Goal: Use online tool/utility: Utilize a website feature to perform a specific function

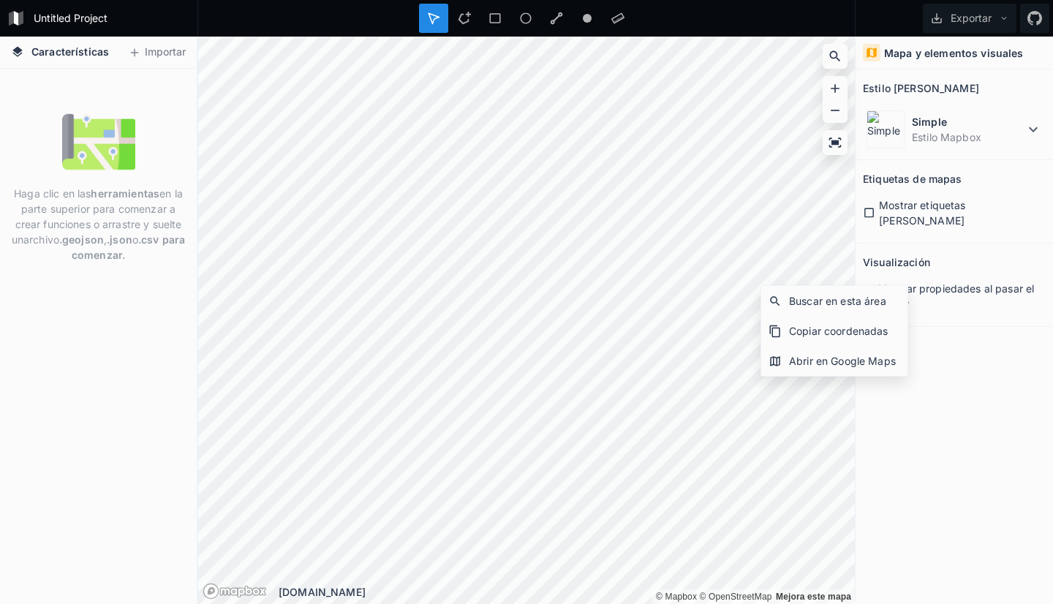
click at [980, 321] on div "Mapa y elementos visuales Estilo de mapa Simple Estilo Mapbox Etiquetas de mapa…" at bounding box center [953, 320] width 197 height 567
click at [825, 303] on font "Buscar en esta área" at bounding box center [837, 301] width 97 height 12
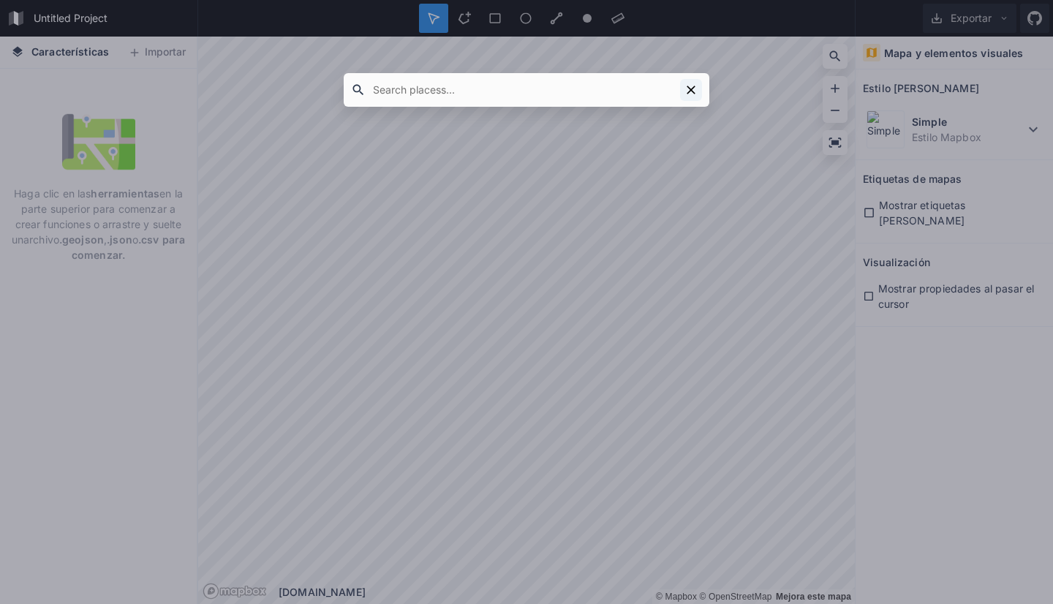
click at [688, 89] on icon at bounding box center [691, 90] width 15 height 15
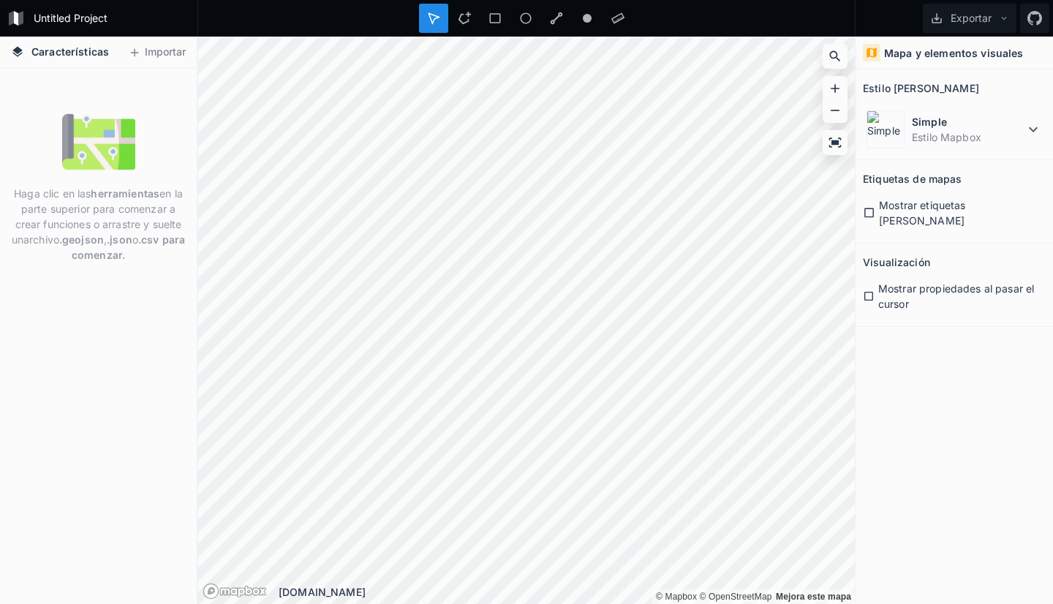
click at [17, 52] on icon at bounding box center [17, 51] width 10 height 10
click at [56, 52] on font "Características" at bounding box center [69, 51] width 77 height 12
click at [148, 52] on font "Importar" at bounding box center [165, 51] width 41 height 12
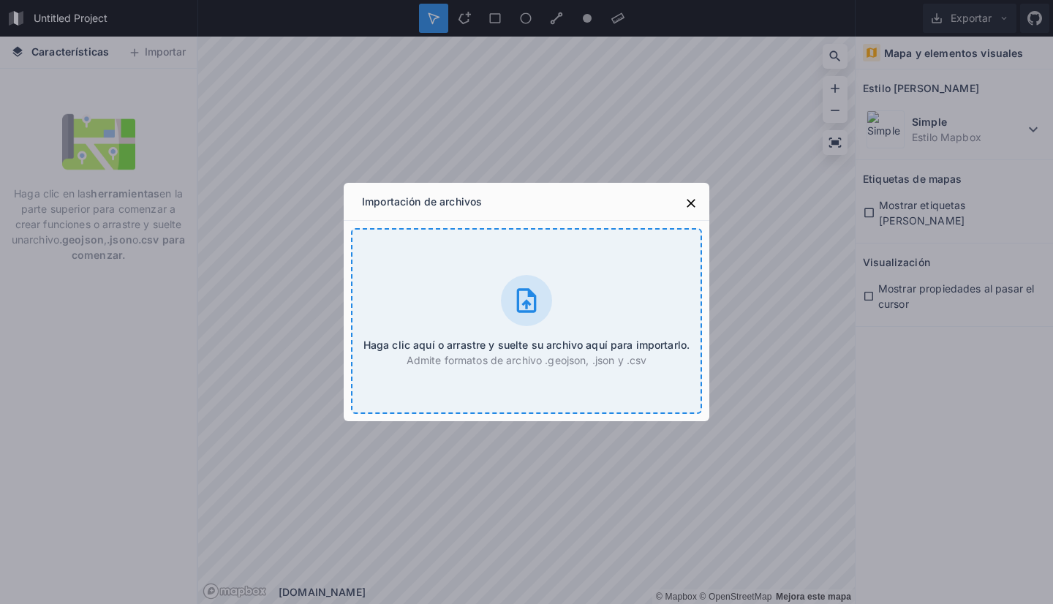
click at [524, 302] on icon at bounding box center [527, 300] width 20 height 24
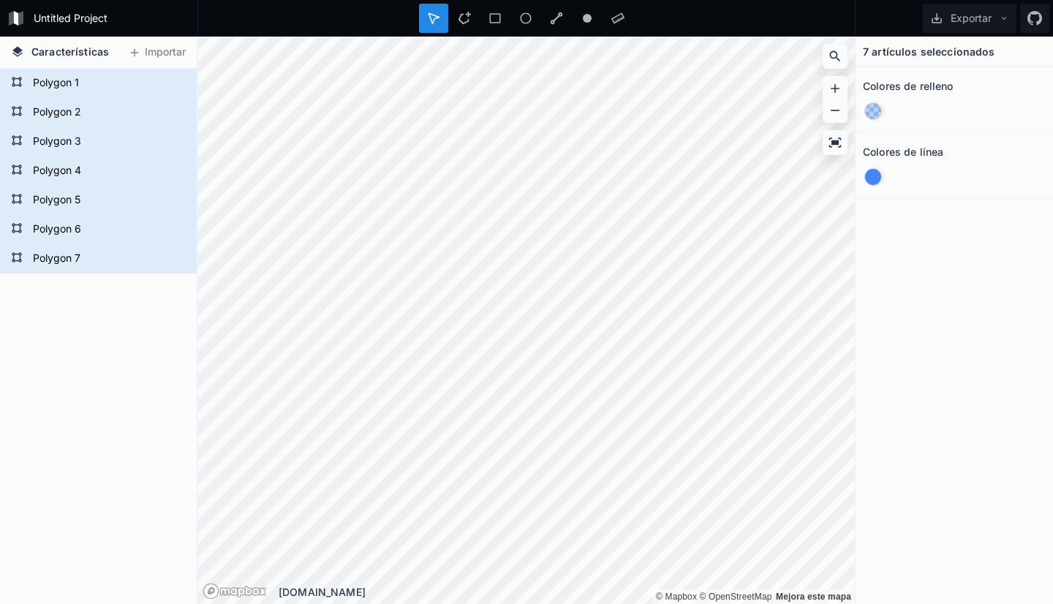
click at [920, 249] on div "7 artículos seleccionados Colores de relleno Colores de línea" at bounding box center [953, 320] width 197 height 567
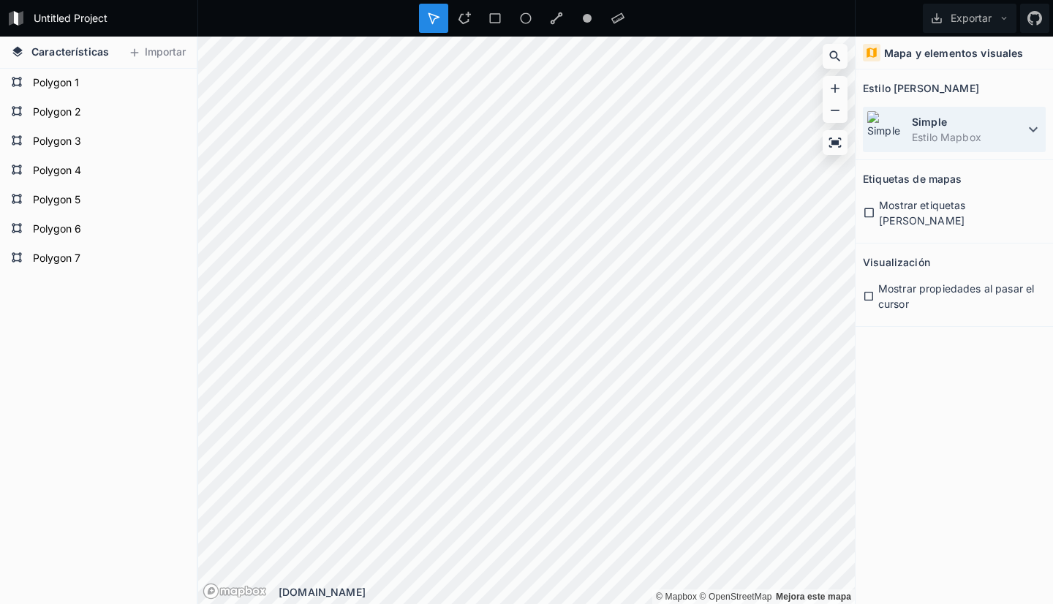
click at [1035, 132] on icon at bounding box center [1033, 130] width 18 height 18
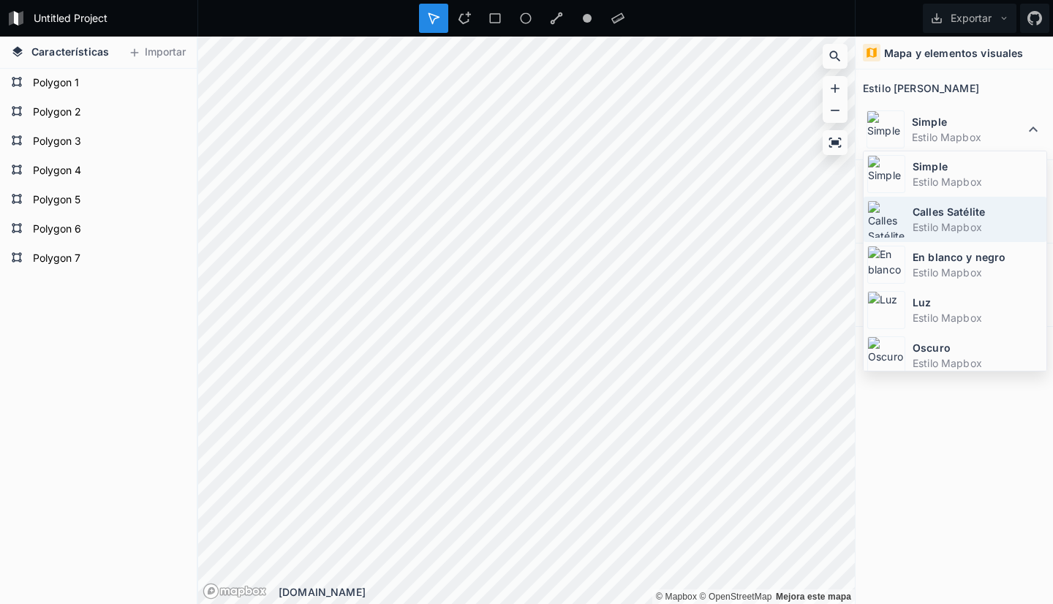
click at [936, 221] on font "Estilo Mapbox" at bounding box center [946, 227] width 69 height 12
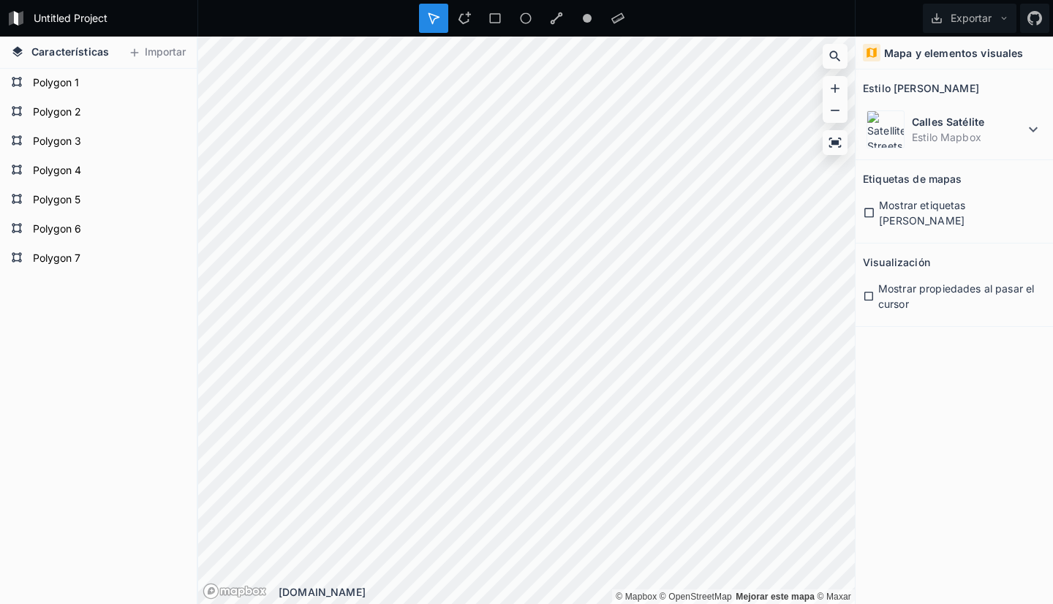
click at [865, 208] on icon at bounding box center [869, 213] width 10 height 10
click at [869, 289] on icon at bounding box center [869, 295] width 12 height 13
click at [868, 292] on icon at bounding box center [868, 296] width 9 height 9
click at [947, 52] on font "Mapa y elementos visuales" at bounding box center [954, 53] width 140 height 12
click at [874, 53] on icon at bounding box center [871, 53] width 10 height 10
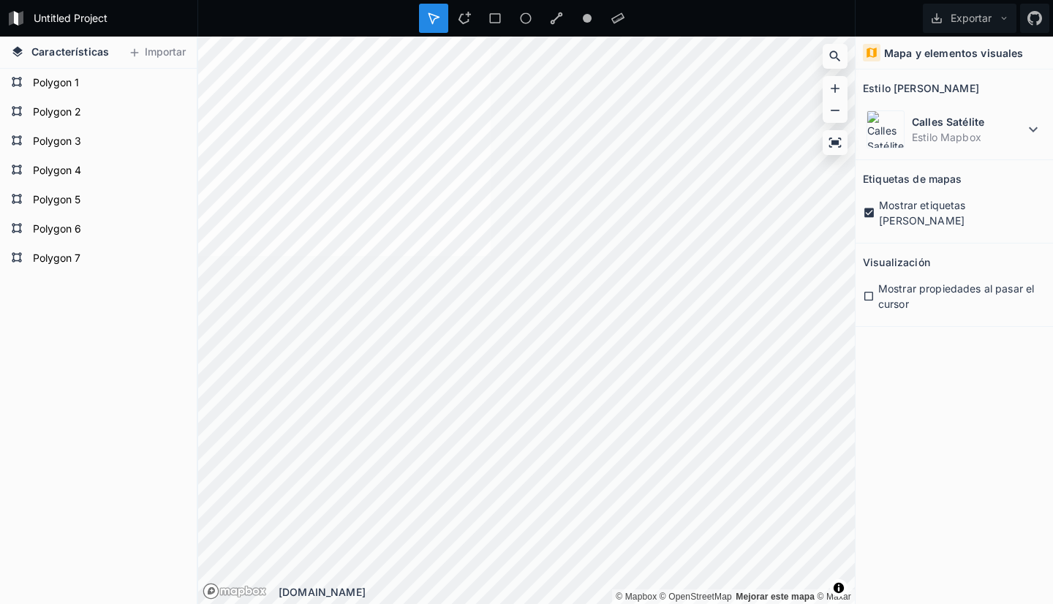
click at [54, 51] on font "Características" at bounding box center [69, 51] width 77 height 12
click at [14, 50] on icon at bounding box center [17, 51] width 10 height 10
click at [466, 20] on icon at bounding box center [464, 18] width 13 height 13
click at [462, 22] on icon at bounding box center [464, 18] width 12 height 12
click at [469, 25] on div at bounding box center [464, 18] width 29 height 29
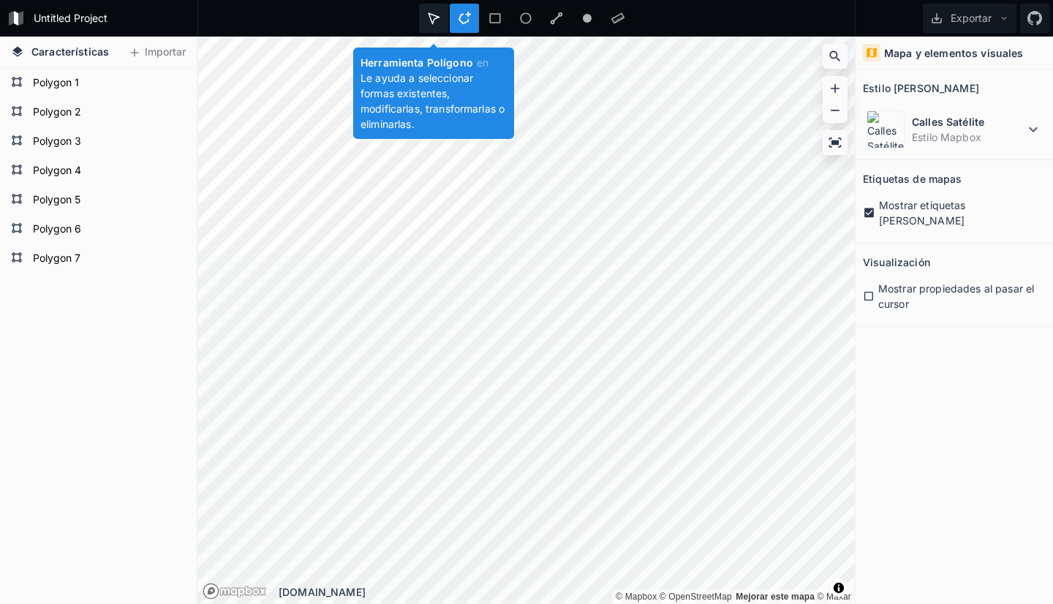
click at [434, 18] on icon at bounding box center [433, 18] width 13 height 13
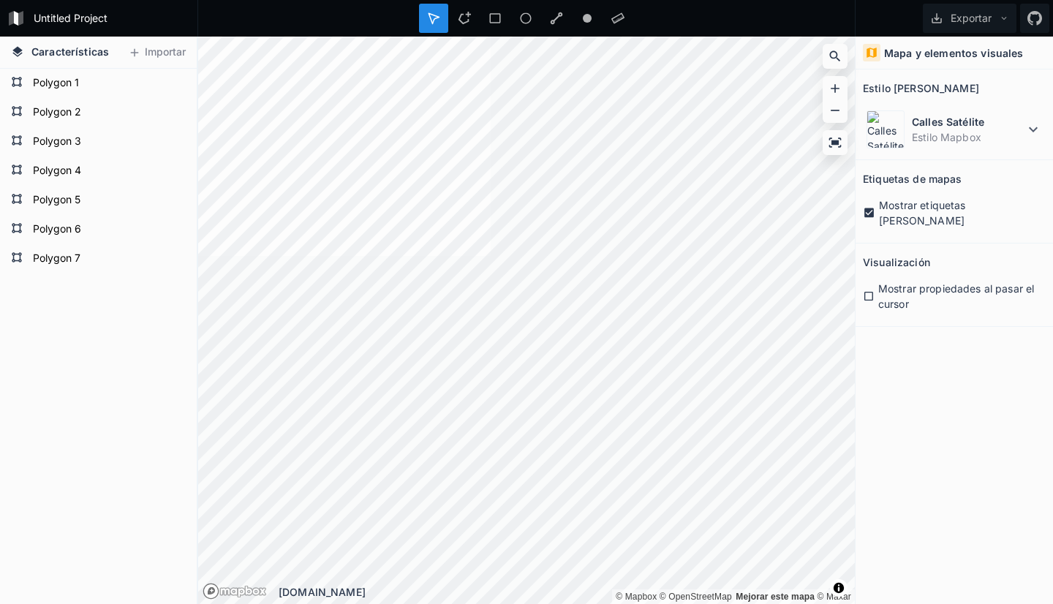
click at [53, 16] on form "Untitled Project" at bounding box center [111, 18] width 165 height 22
click at [17, 20] on icon at bounding box center [16, 18] width 4 height 15
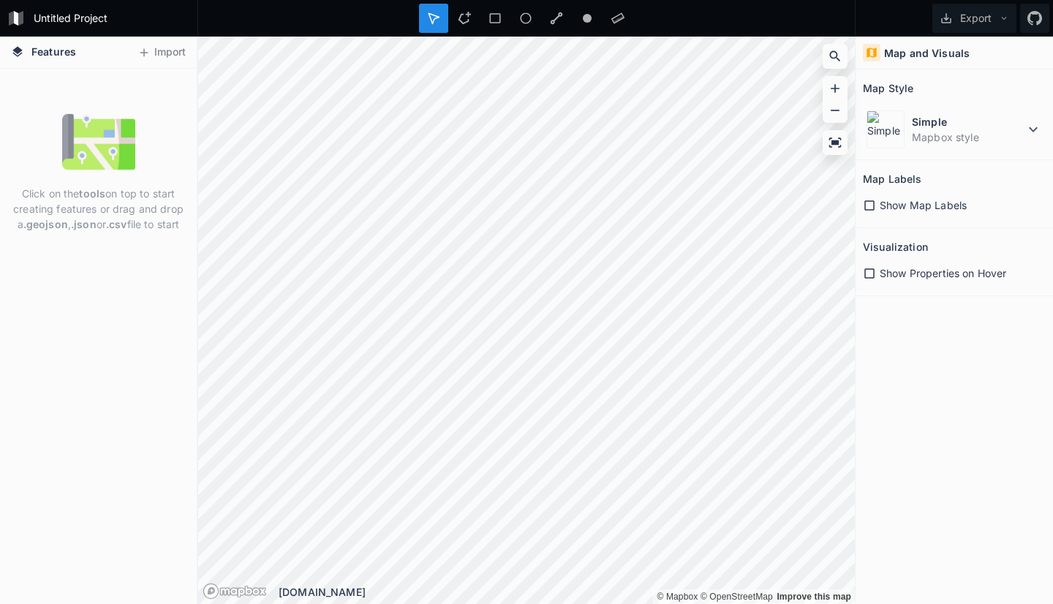
click at [27, 16] on link at bounding box center [17, 18] width 21 height 25
click at [16, 51] on icon at bounding box center [17, 51] width 10 height 10
click at [86, 130] on img at bounding box center [98, 141] width 73 height 73
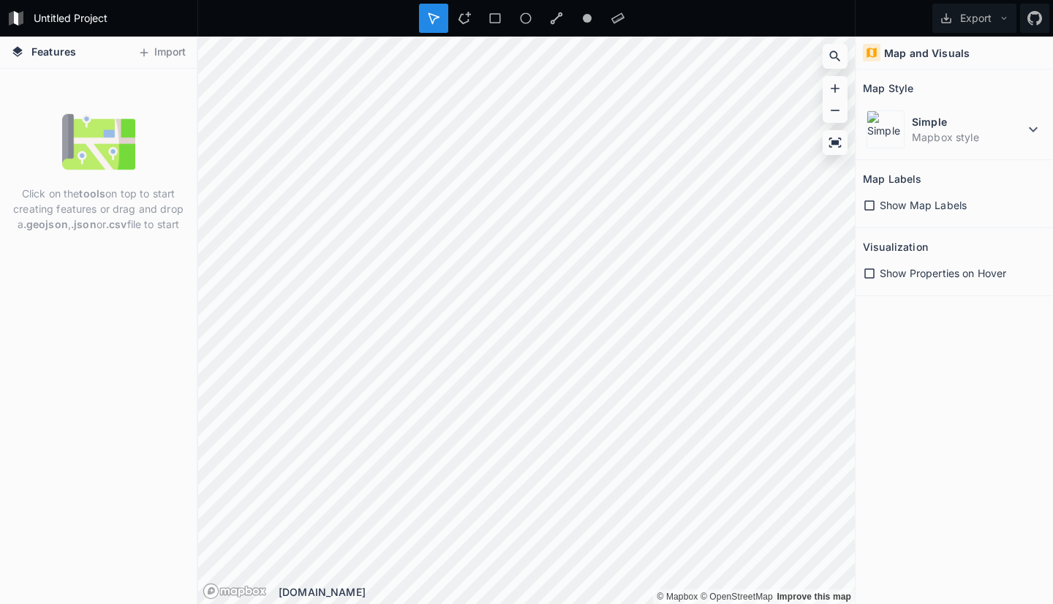
click at [96, 129] on img at bounding box center [98, 141] width 73 height 73
click at [887, 85] on h2 "Map Style" at bounding box center [888, 88] width 50 height 23
click at [890, 53] on h4 "Map and Visuals" at bounding box center [927, 52] width 86 height 15
click at [944, 21] on icon at bounding box center [945, 18] width 13 height 13
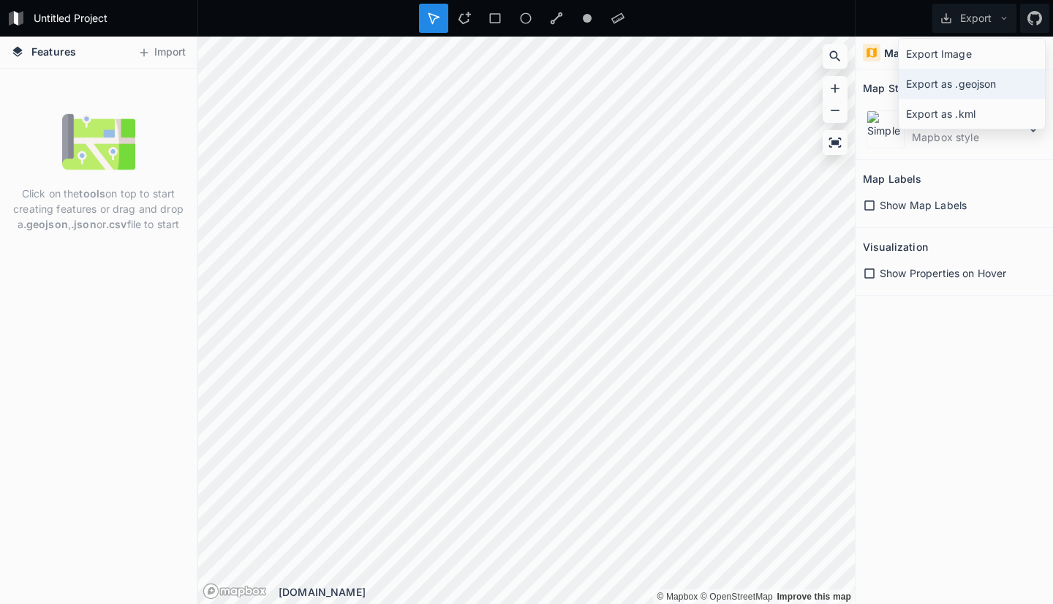
click at [947, 87] on div "Export as .geojson" at bounding box center [971, 84] width 146 height 30
click at [981, 19] on button "Export" at bounding box center [974, 18] width 84 height 29
click at [925, 50] on div "Export Image" at bounding box center [971, 54] width 146 height 30
click at [156, 48] on button "Import" at bounding box center [161, 52] width 63 height 23
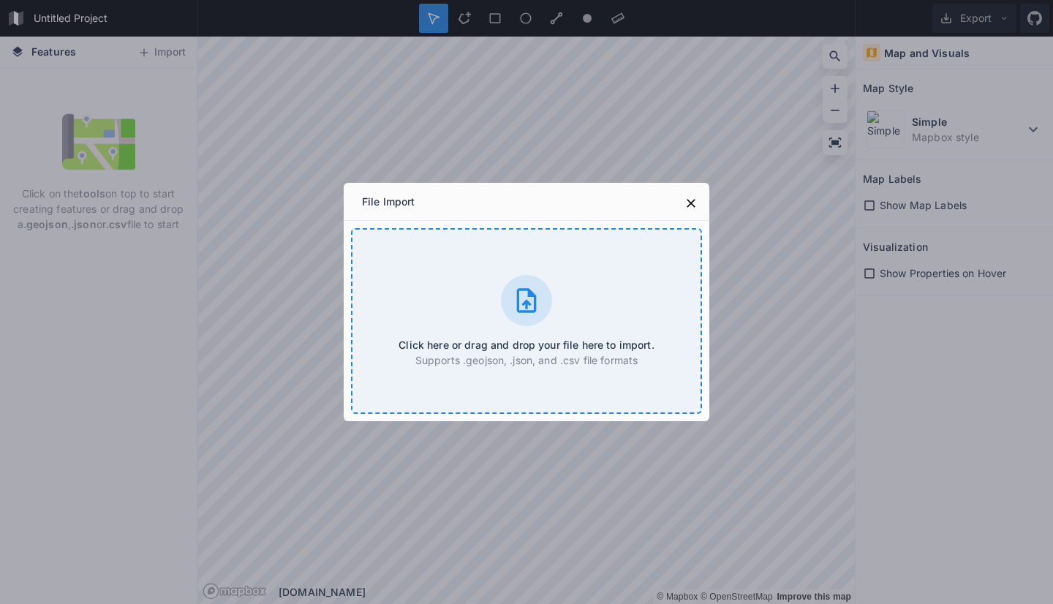
click at [527, 303] on icon at bounding box center [527, 300] width 20 height 24
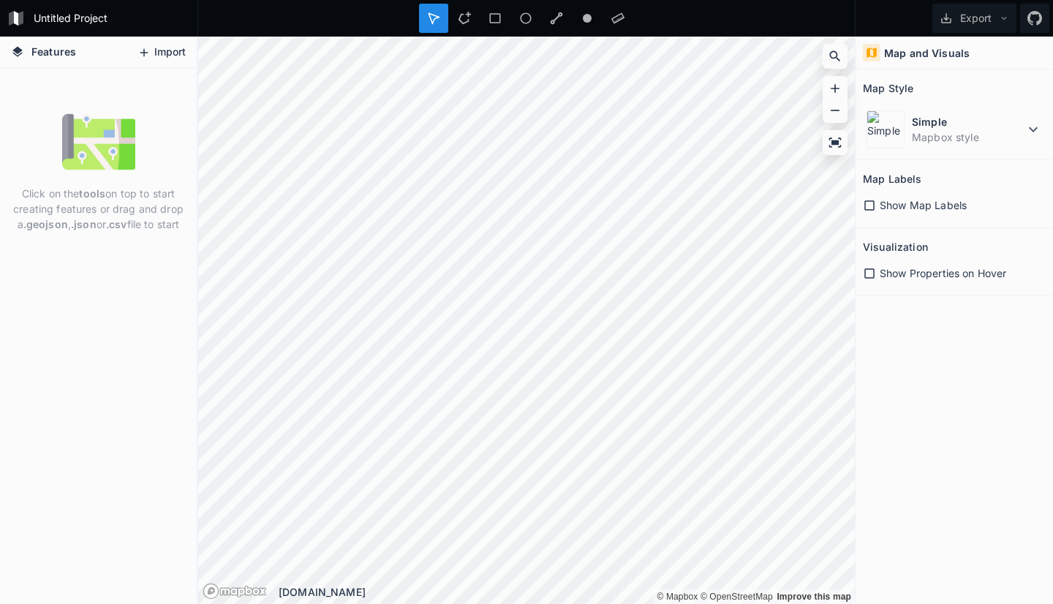
click at [156, 48] on button "Import" at bounding box center [161, 52] width 63 height 23
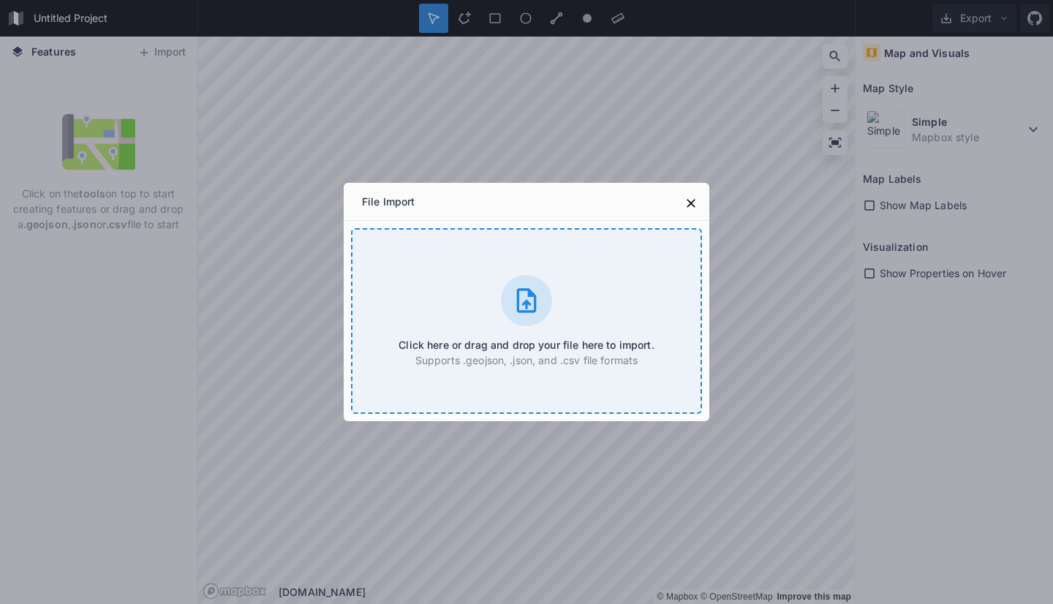
click at [514, 302] on icon at bounding box center [526, 300] width 29 height 29
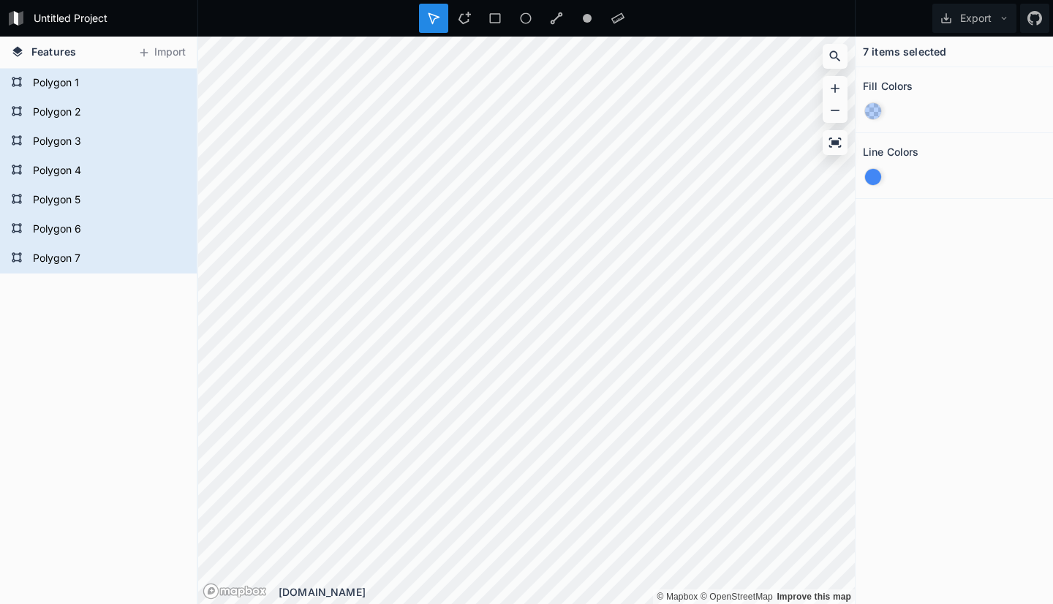
click at [920, 252] on div "7 items selected Fill Colors Line Colors" at bounding box center [953, 320] width 197 height 567
click at [960, 72] on section "Fill Colors" at bounding box center [953, 100] width 197 height 66
click at [909, 109] on div at bounding box center [954, 111] width 183 height 28
click at [875, 172] on div at bounding box center [873, 177] width 16 height 16
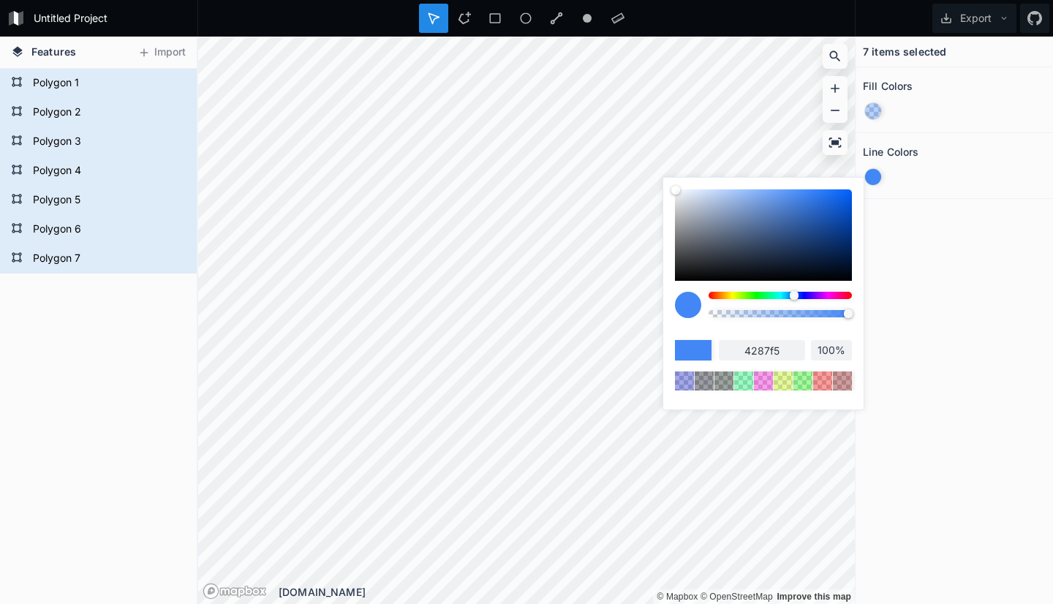
click at [874, 173] on div at bounding box center [873, 177] width 16 height 16
click at [895, 231] on div "7 items selected Fill Colors Line Colors" at bounding box center [953, 320] width 197 height 567
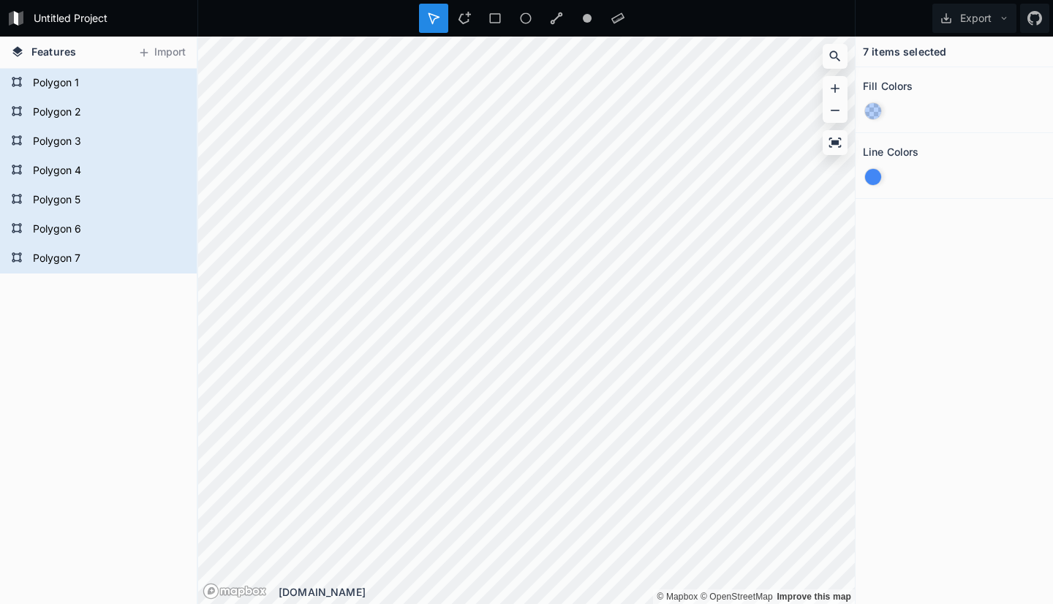
click at [947, 122] on div at bounding box center [954, 111] width 183 height 28
click at [874, 52] on h4 "7 items selected" at bounding box center [904, 51] width 83 height 15
click at [992, 46] on div "7 items selected" at bounding box center [953, 52] width 197 height 31
click at [943, 89] on div "Fill Colors" at bounding box center [954, 86] width 183 height 23
click at [930, 119] on div at bounding box center [954, 111] width 183 height 28
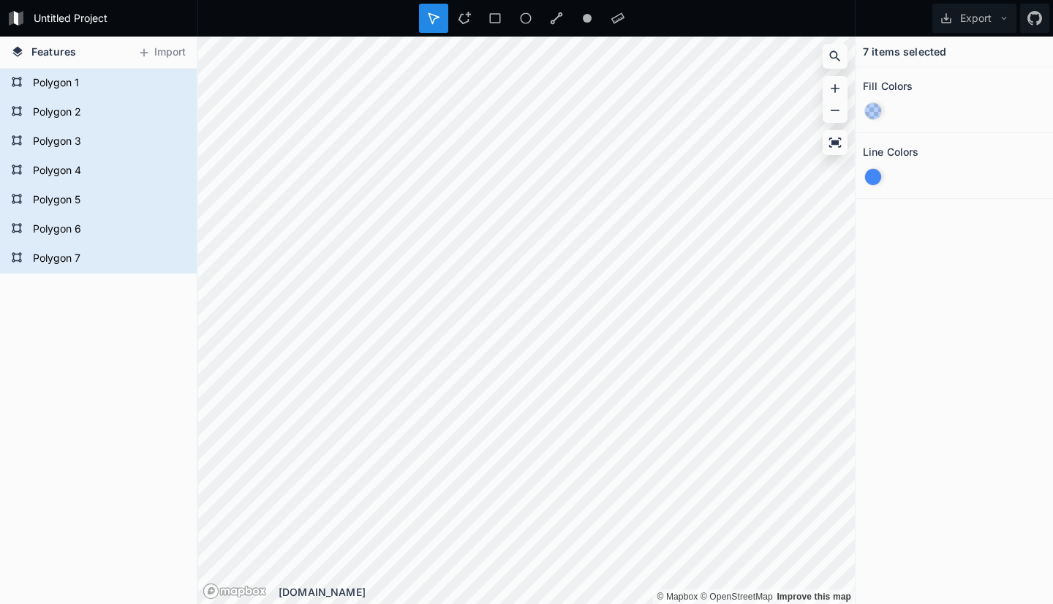
click at [919, 193] on section "Line Colors" at bounding box center [953, 166] width 197 height 66
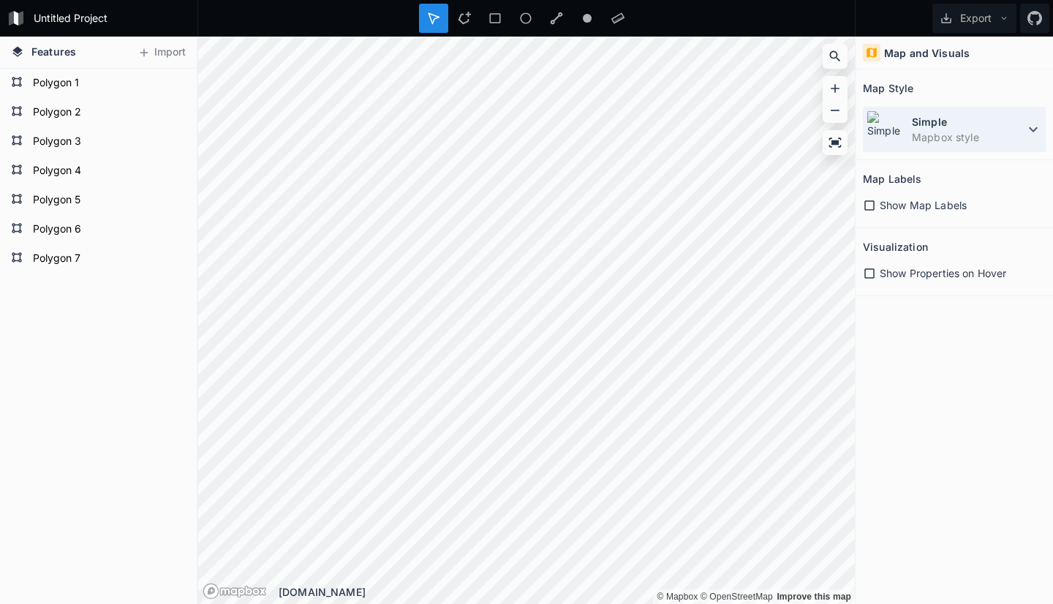
click at [1023, 130] on dd "Mapbox style" at bounding box center [968, 136] width 113 height 15
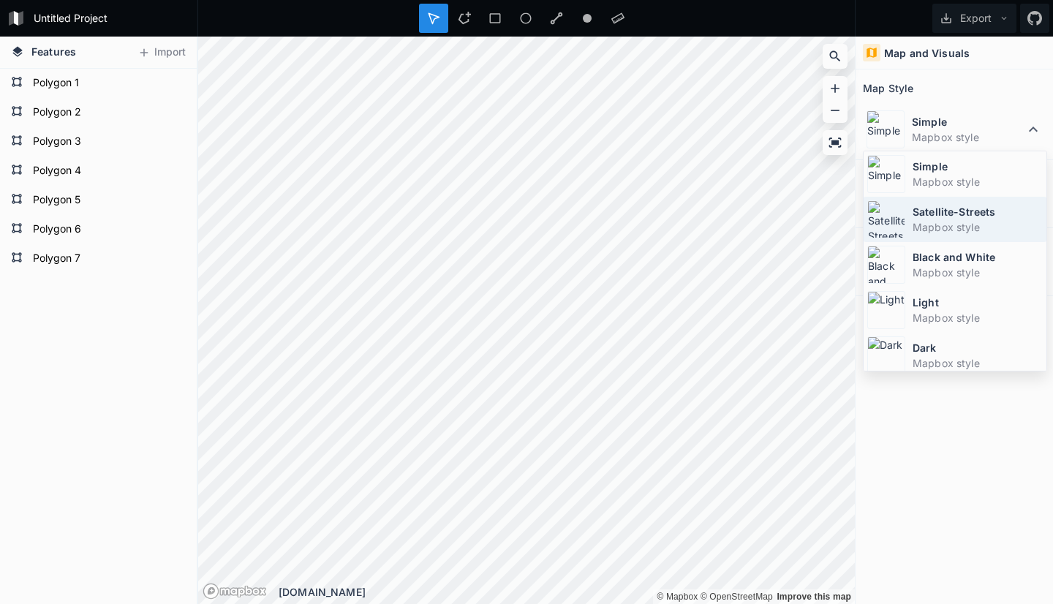
click at [951, 209] on dt "Satellite-Streets" at bounding box center [977, 211] width 130 height 15
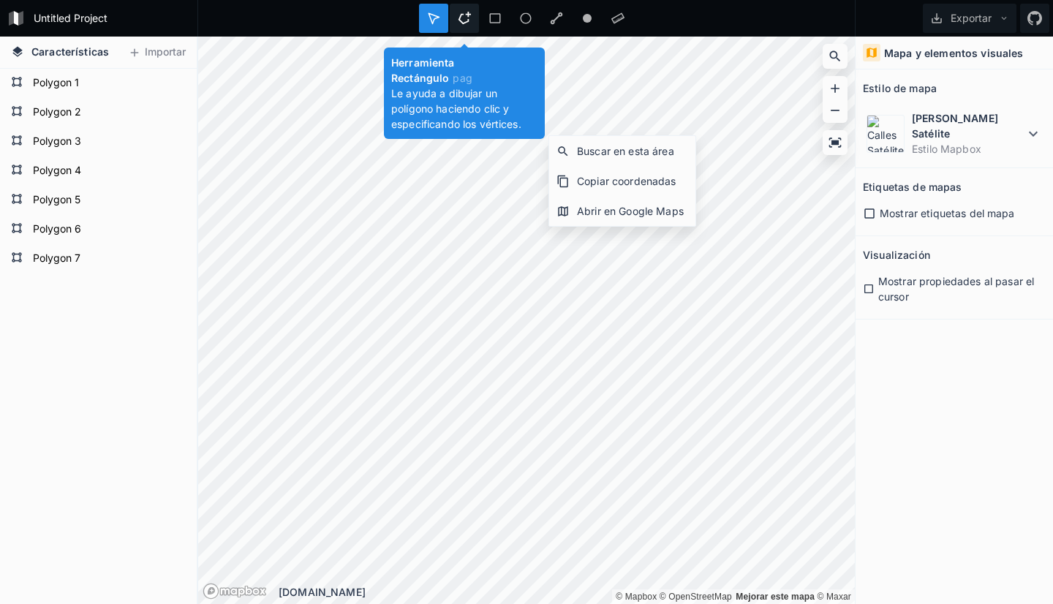
click at [468, 17] on icon at bounding box center [464, 18] width 12 height 12
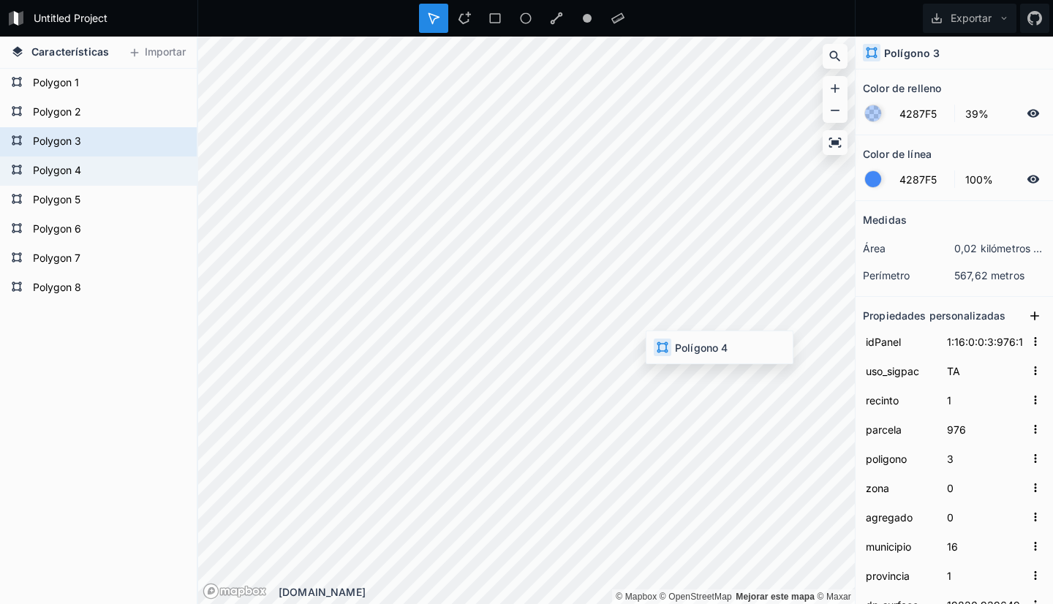
type input "1:16:0:0:3:975:1"
type input "975"
type input "17150.3904292206"
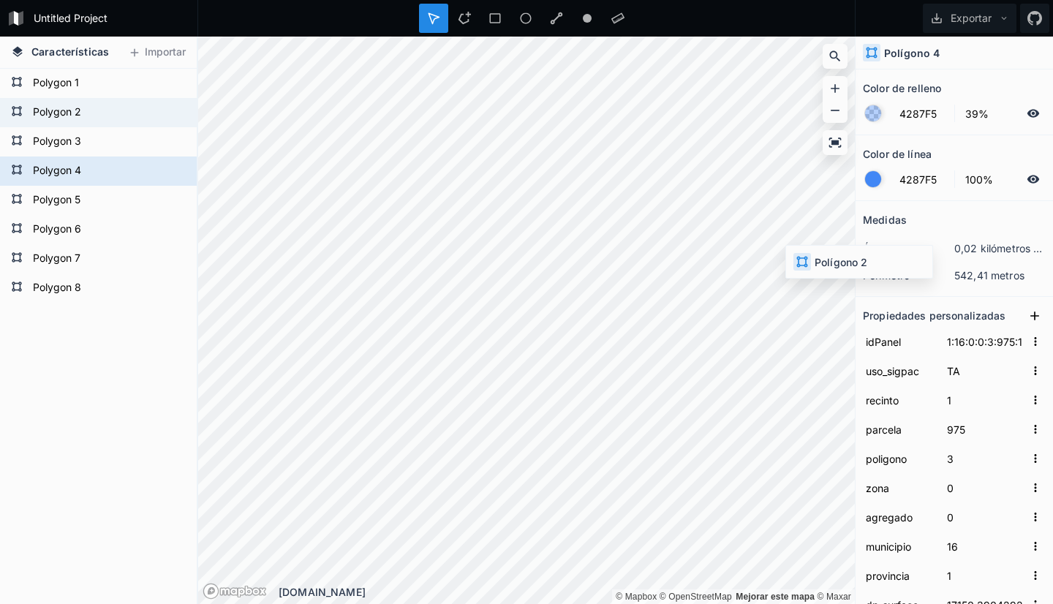
type input "1:16:0:0:3:977:1"
type input "977"
type input "10088.0557645169"
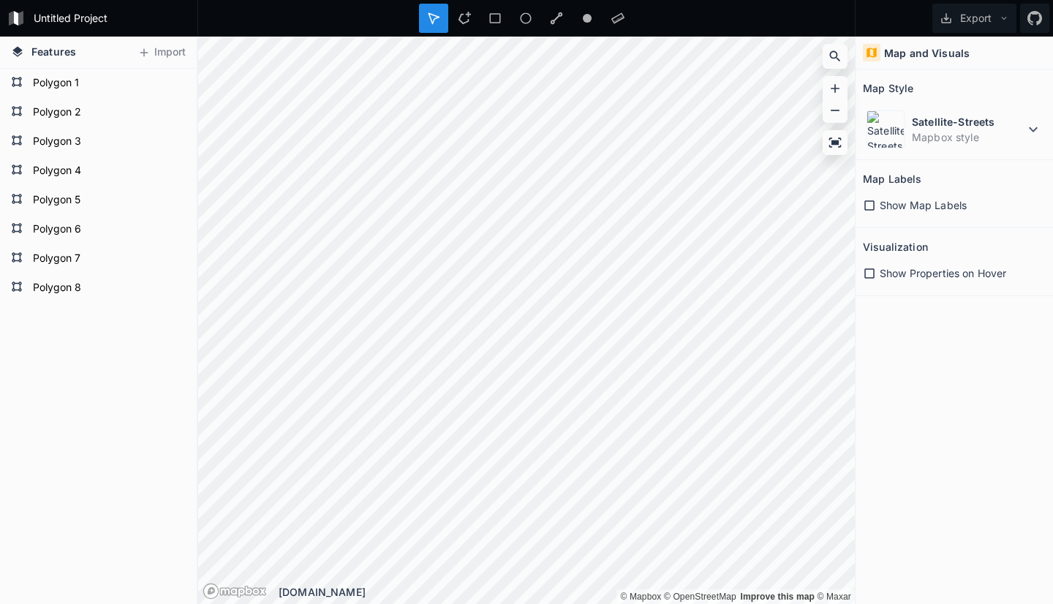
click at [870, 205] on icon at bounding box center [869, 205] width 13 height 13
click at [871, 275] on icon at bounding box center [869, 273] width 13 height 13
click at [869, 275] on icon at bounding box center [869, 273] width 10 height 10
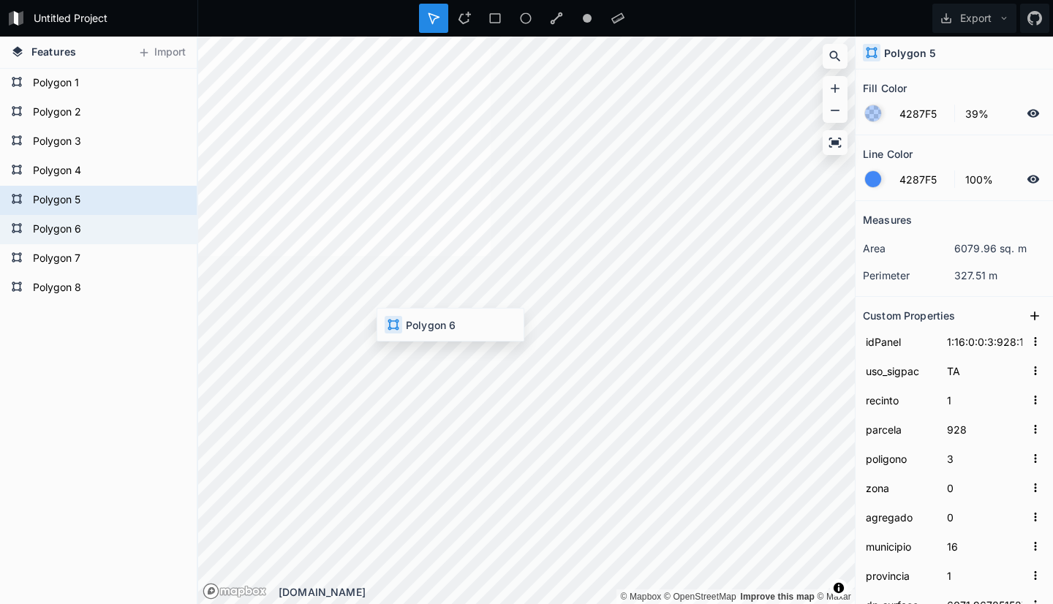
type input "1:16:0:0:3:933:1"
type input "933"
type input "18636.3490323051"
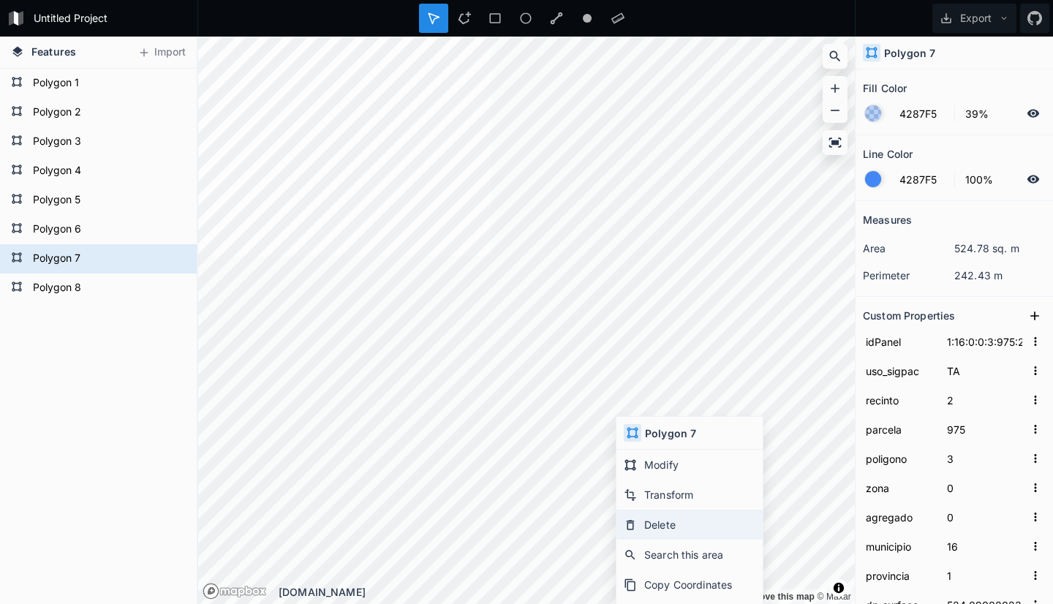
click at [660, 522] on div "Delete" at bounding box center [689, 525] width 146 height 30
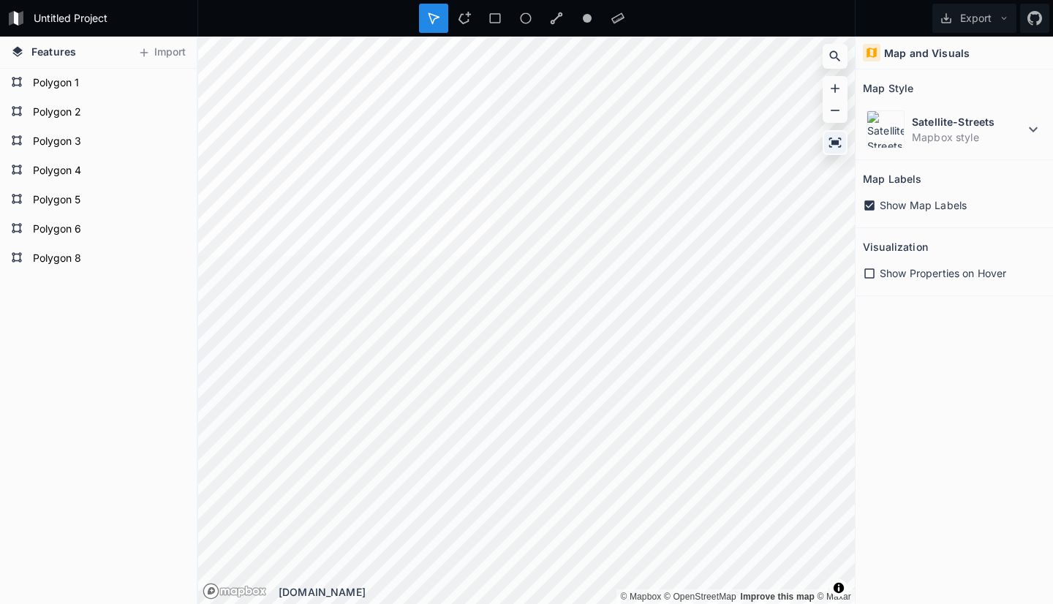
click at [827, 137] on div at bounding box center [835, 143] width 22 height 22
click at [830, 140] on icon at bounding box center [835, 142] width 15 height 15
click at [866, 273] on icon at bounding box center [869, 273] width 13 height 13
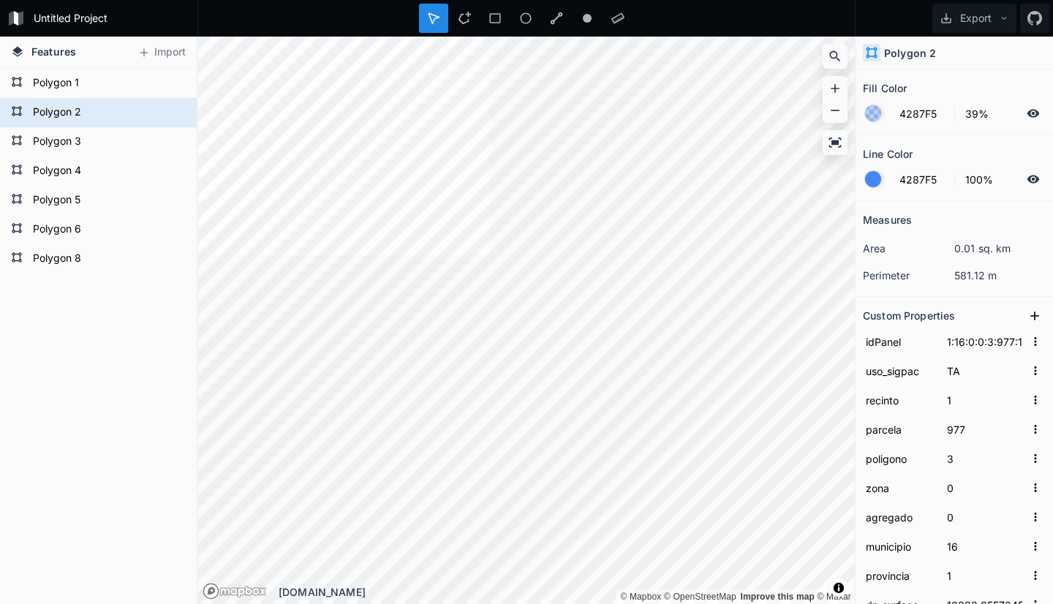
click at [942, 151] on div "Line Color" at bounding box center [954, 154] width 183 height 23
click at [874, 113] on div at bounding box center [873, 113] width 16 height 16
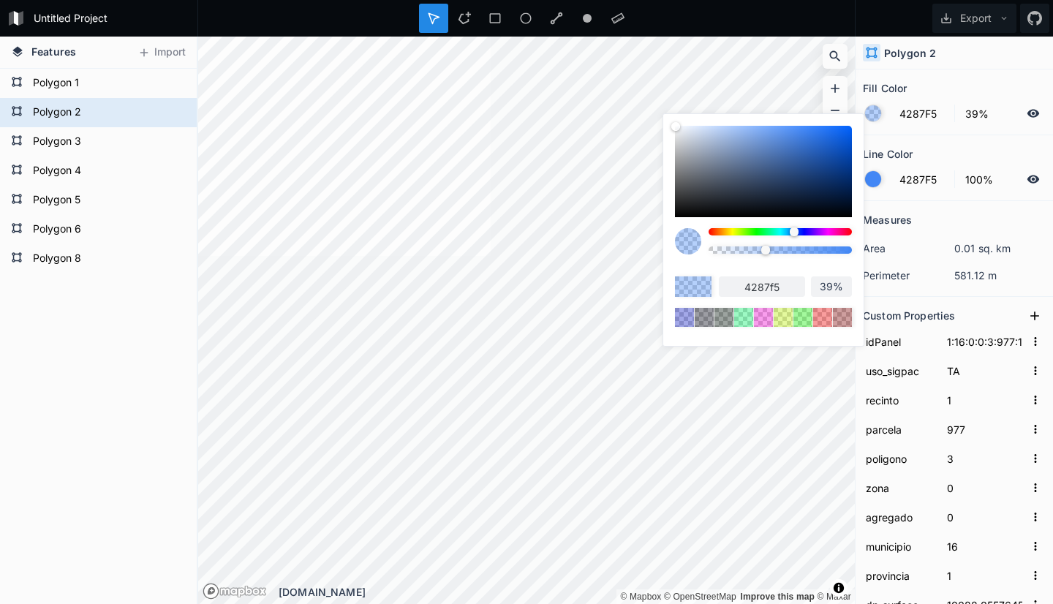
type input "4260F5"
type input "4260f5"
type input "425AF5"
type input "425af5"
type input "4254F5"
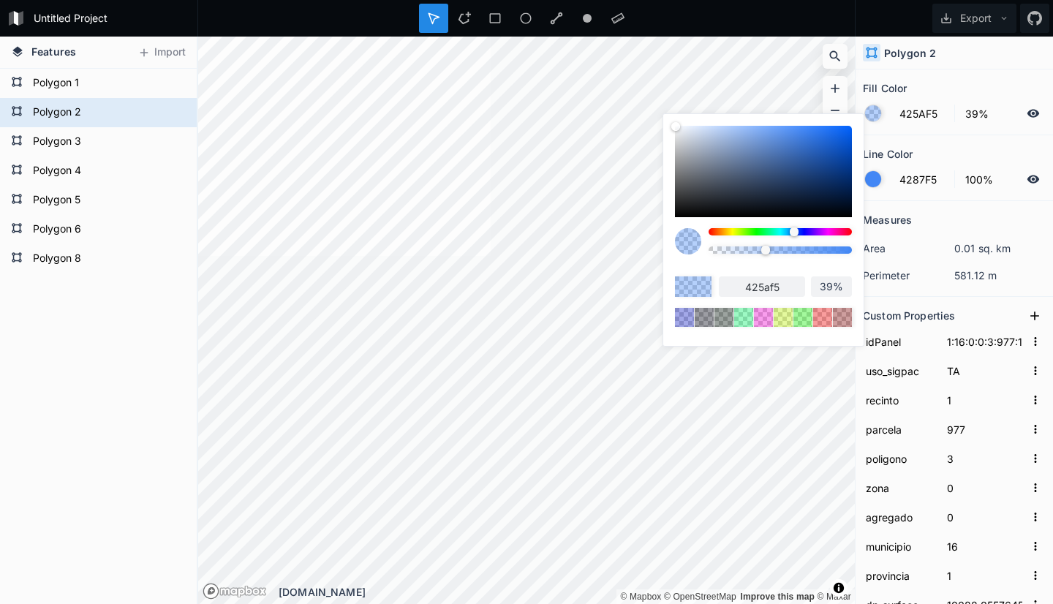
type input "4254f5"
type input "424EF5"
type input "424ef5"
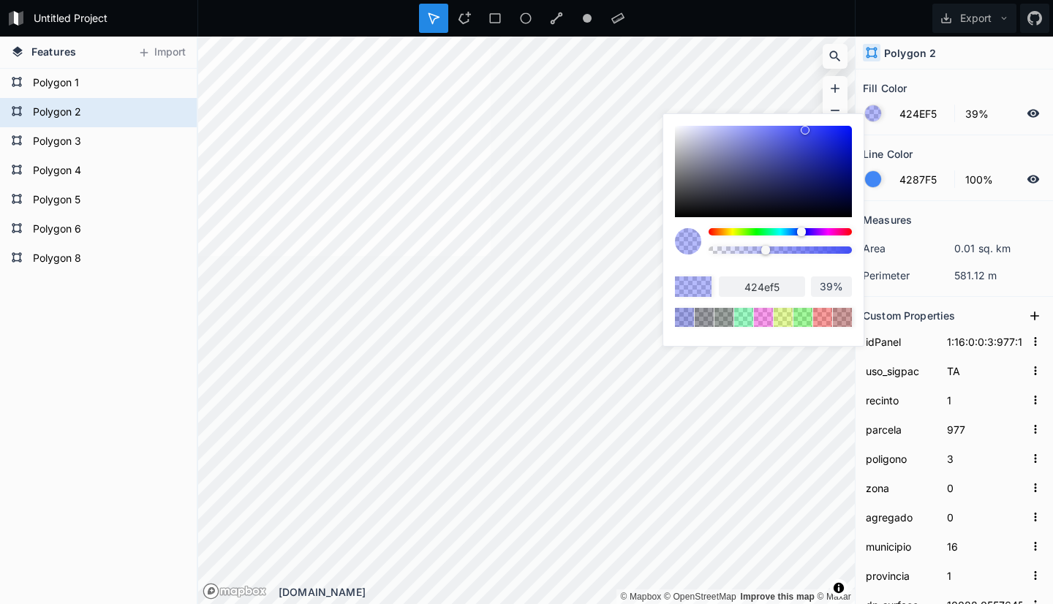
type input "4242F5"
type input "4242f5"
type input "4842F5"
type input "4842f5"
type input "4E42F5"
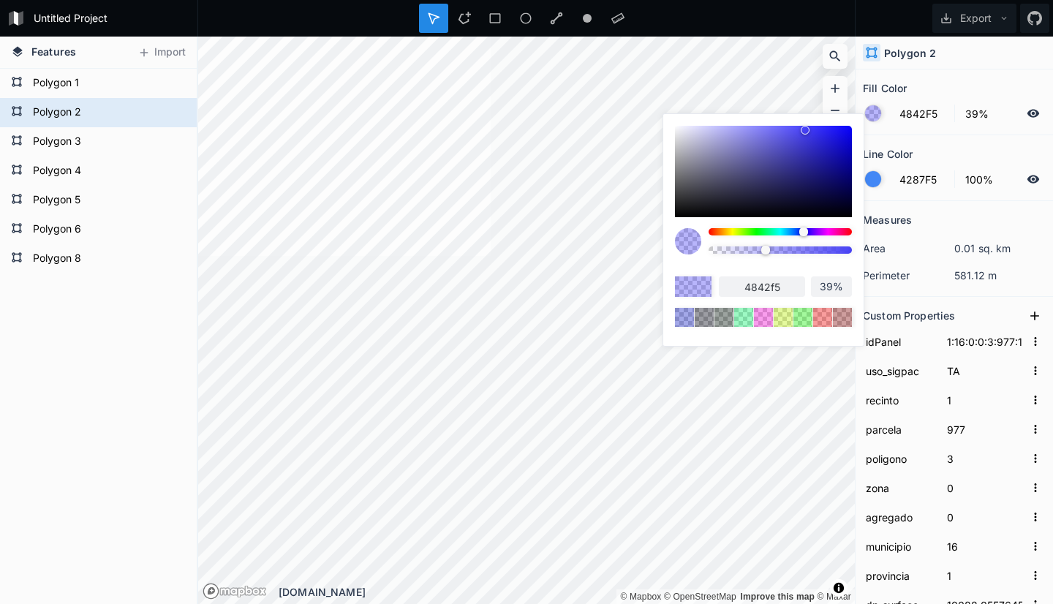
type input "4e42f5"
type input "5A42F5"
type input "5a42f5"
type input "6042F5"
type input "6042f5"
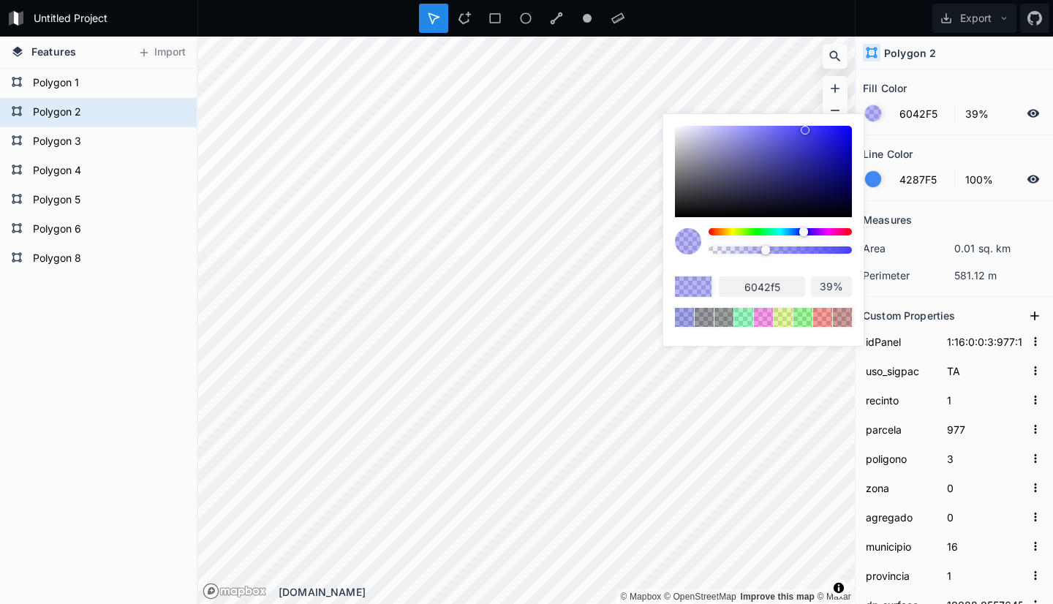
type input "6C42F5"
type input "6c42f5"
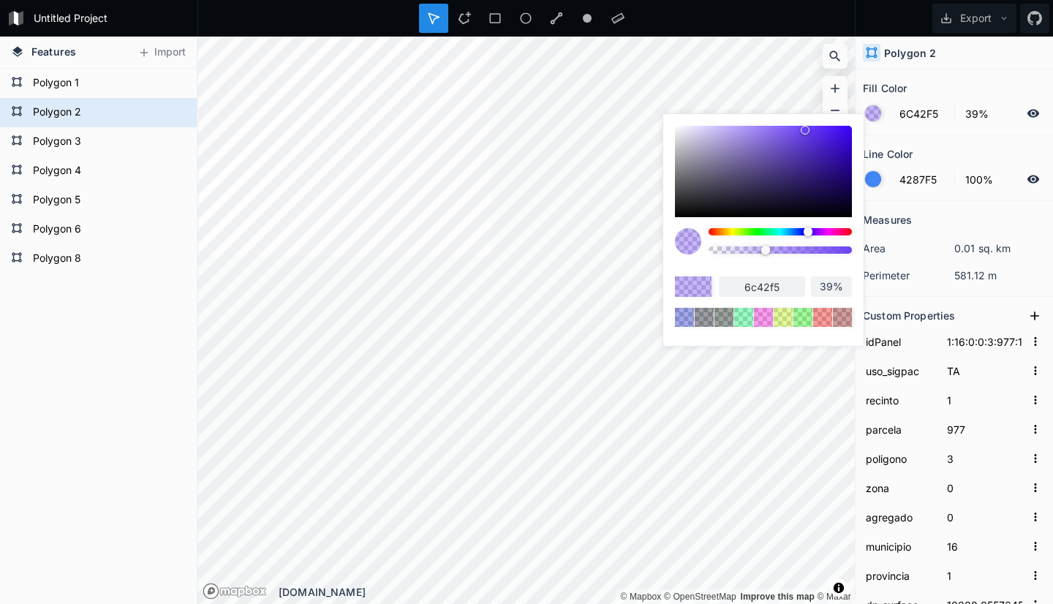
type input "6F42F5"
type input "6f42f5"
click at [809, 231] on div at bounding box center [808, 231] width 9 height 9
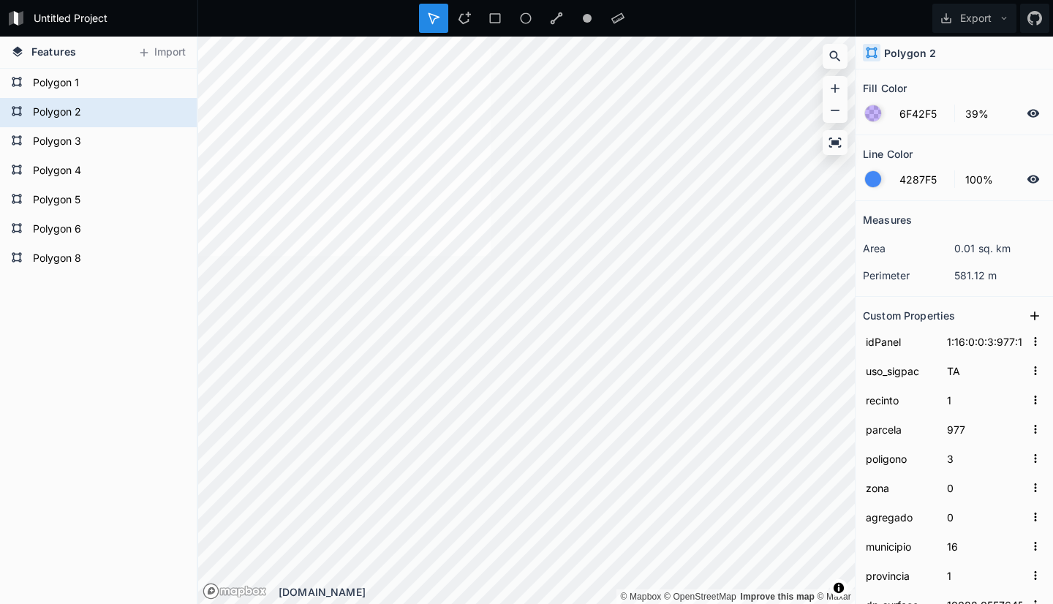
click at [940, 156] on div "Line Color" at bounding box center [954, 154] width 183 height 23
click at [871, 116] on div at bounding box center [873, 113] width 16 height 16
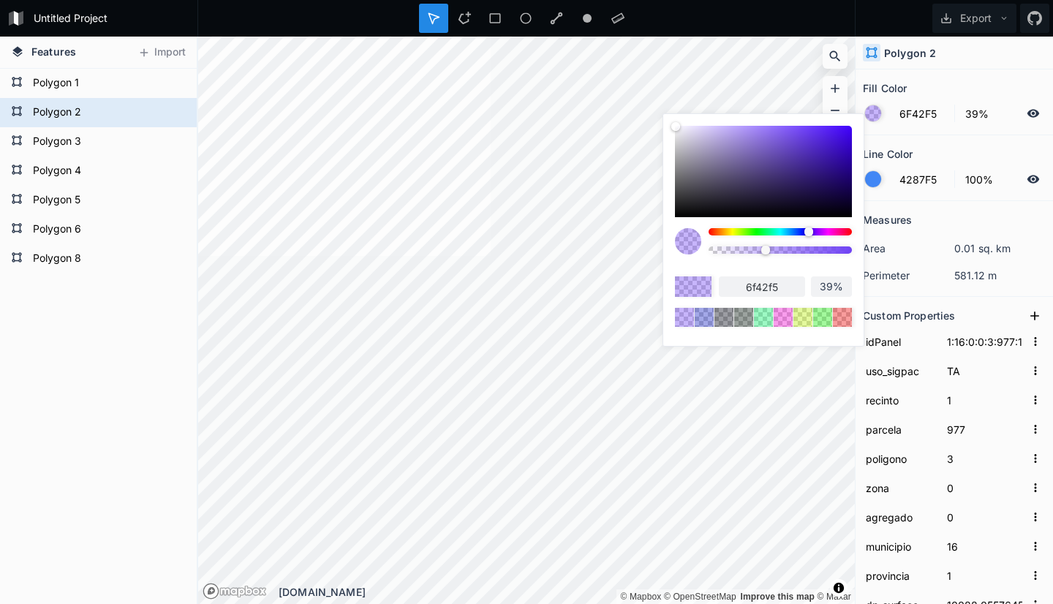
click at [760, 233] on div at bounding box center [779, 231] width 143 height 7
type input "42F554"
type input "42f554"
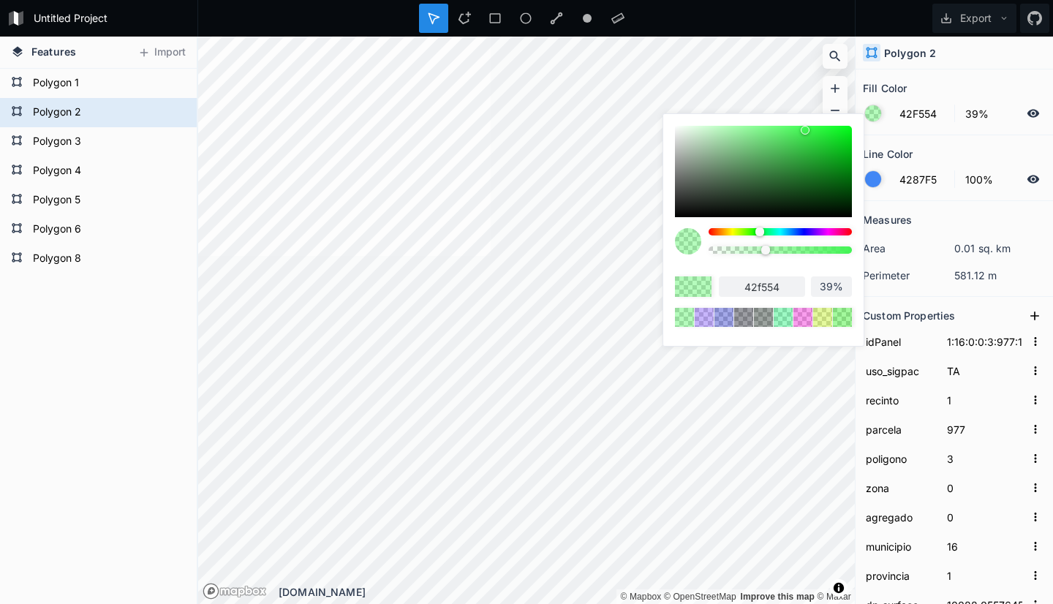
type input "3CF04E"
type input "3cf04e"
type input "37F04A"
type input "37f04a"
type input "30F043"
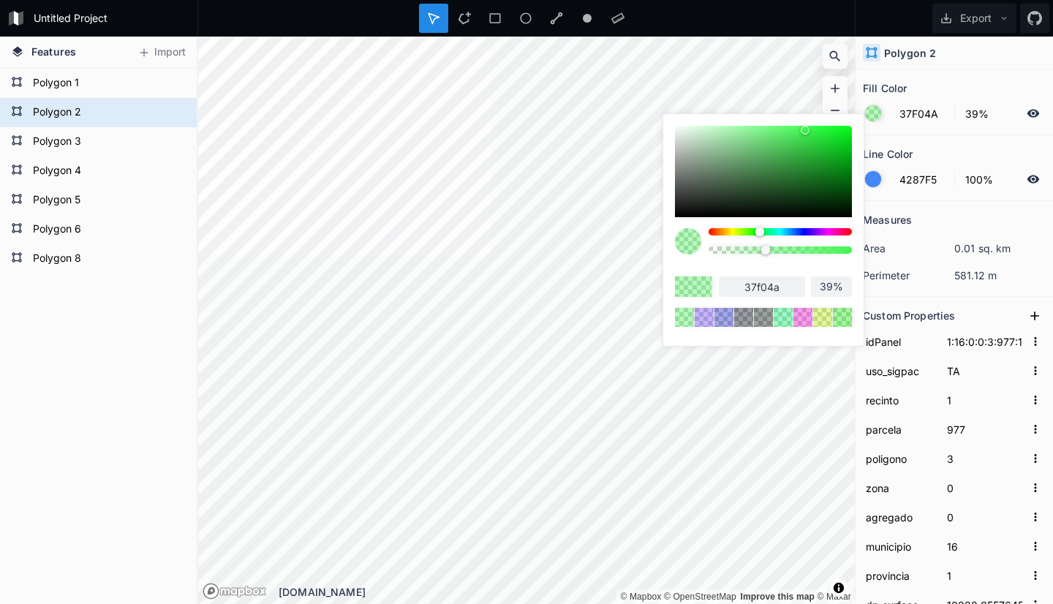
type input "30f043"
type input "29F03D"
type input "29f03d"
type input "26F03A"
type input "26f03a"
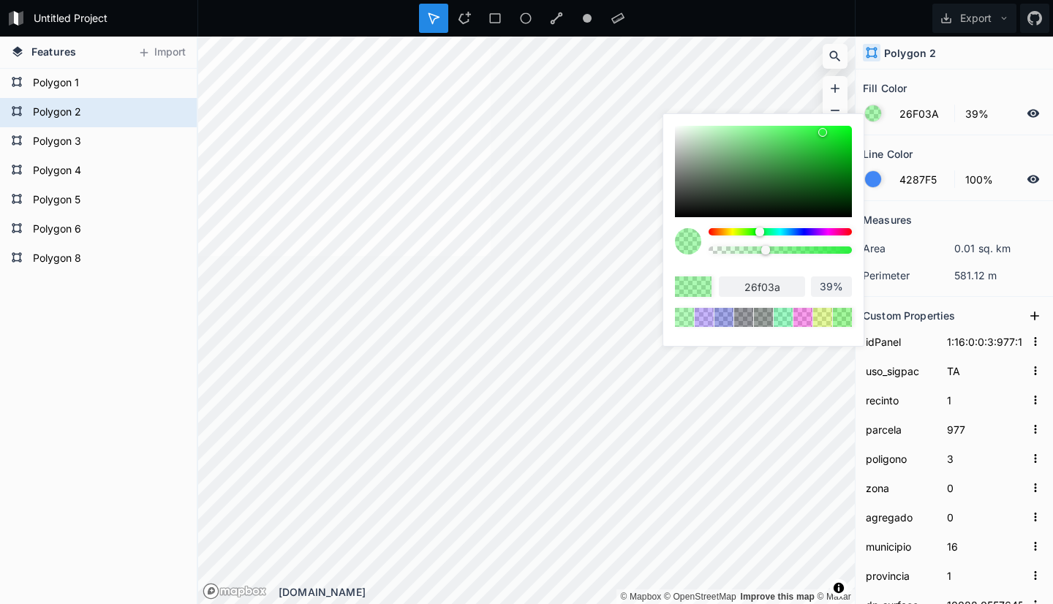
type input "24F038"
type input "24f038"
type input "22F036"
type input "22f036"
type input "1FF034"
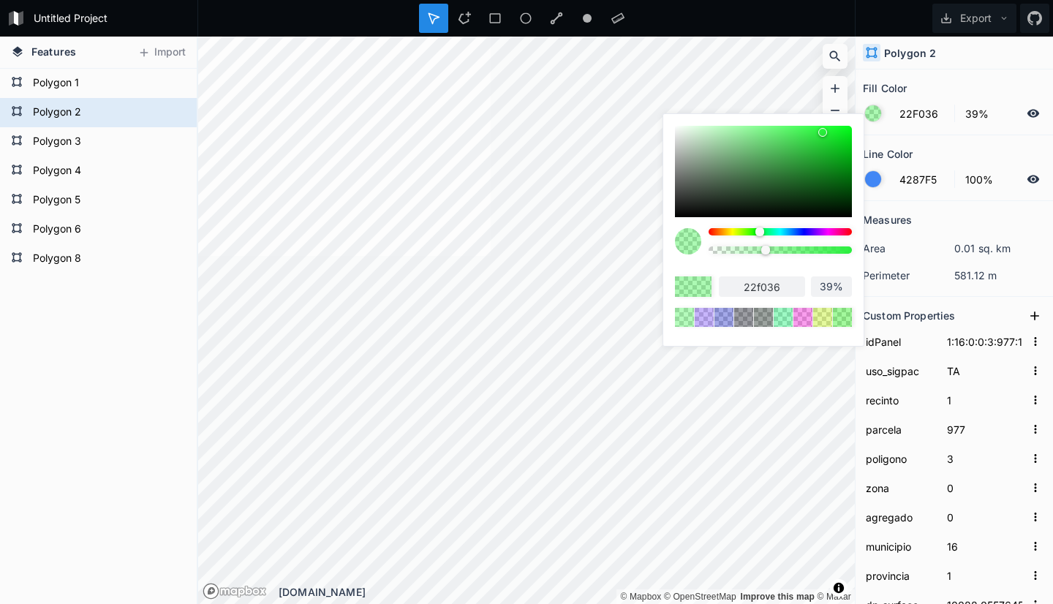
type input "1ff034"
type input "1DF032"
type input "1df032"
type input "1AF030"
type input "1af030"
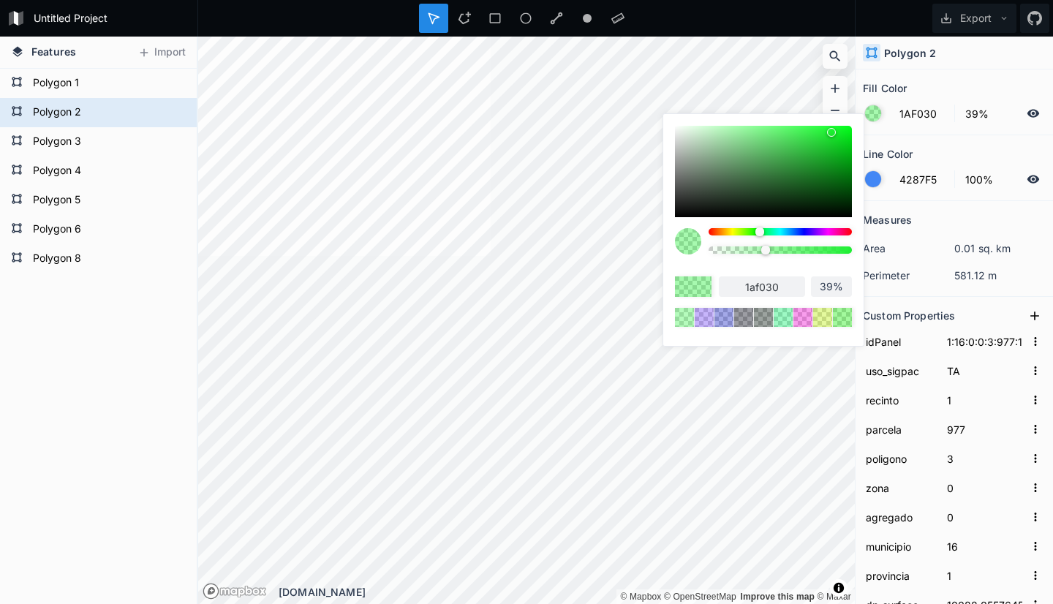
type input "18F02E"
type input "18f02e"
type input "16F02B"
type input "16f02b"
type input "16F22C"
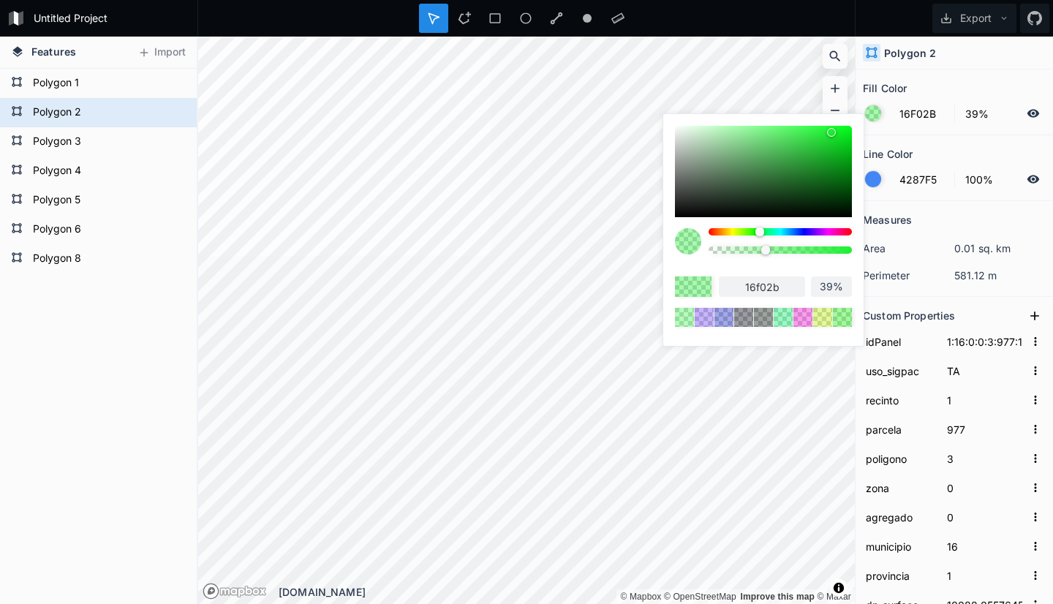
type input "16f22c"
type input "13F22A"
type input "13f22a"
type input "11F227"
type input "11f227"
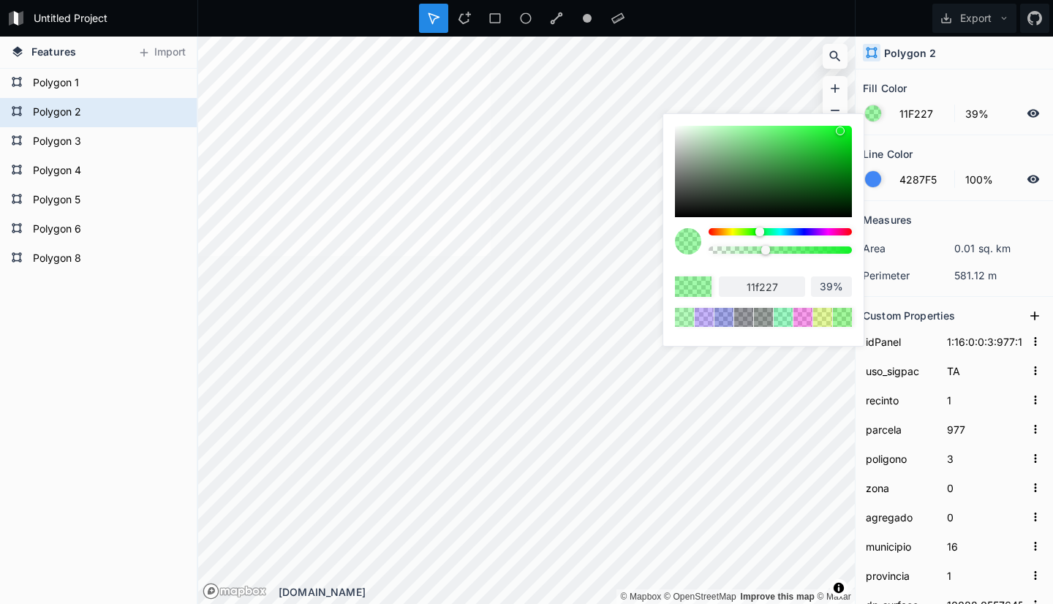
type input "11F528"
type input "11f528"
drag, startPoint x: 804, startPoint y: 132, endPoint x: 839, endPoint y: 129, distance: 35.2
click at [839, 129] on div at bounding box center [840, 130] width 9 height 9
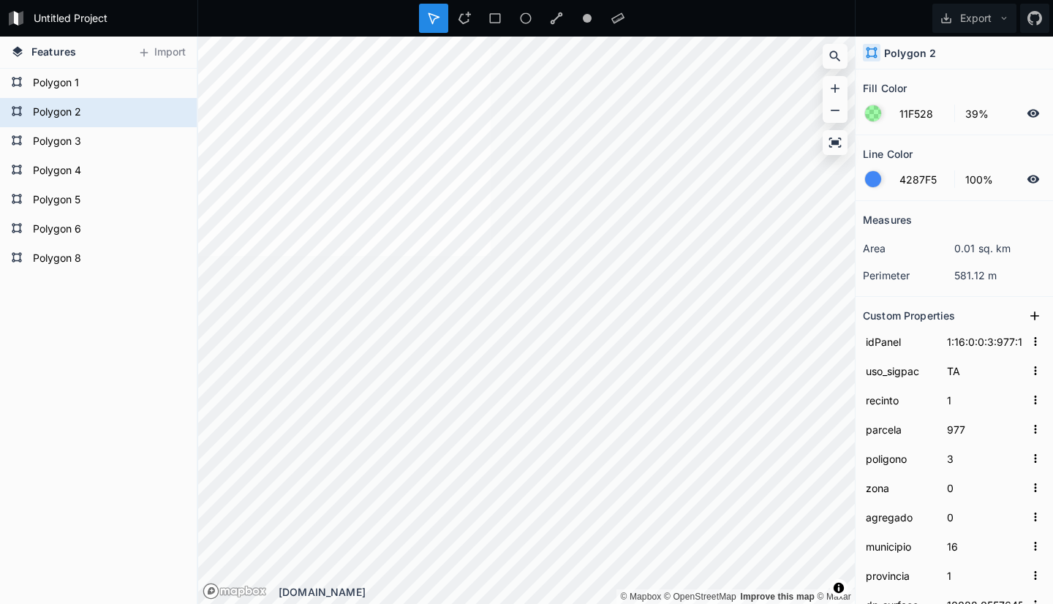
click at [887, 135] on section "Line Color 4287F5 100%" at bounding box center [953, 168] width 197 height 66
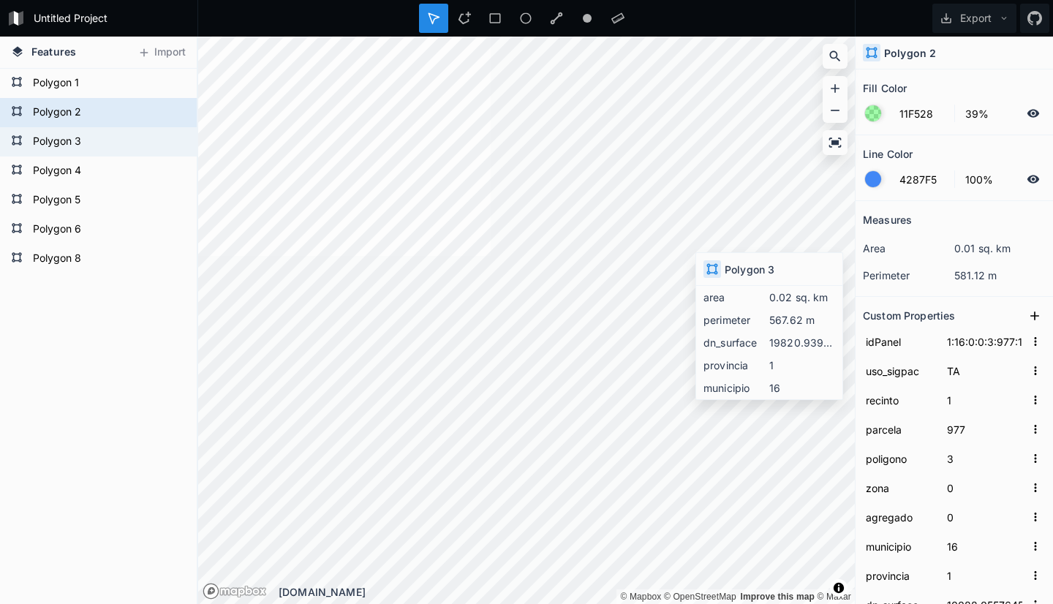
type input "4287F5"
type input "1:16:0:0:3:976:1"
type input "976"
type input "19820.939649481"
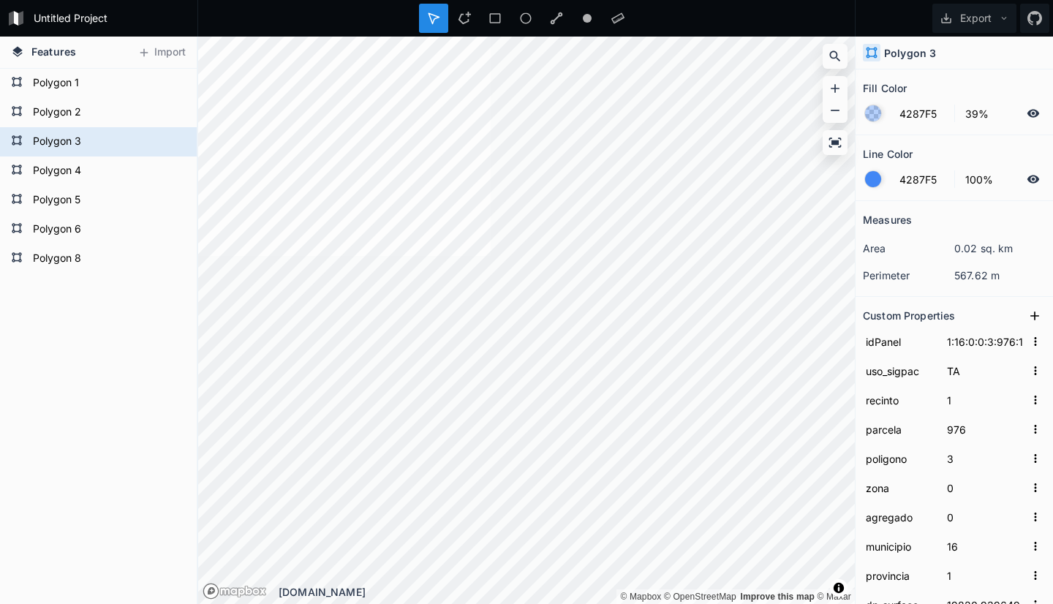
click at [871, 110] on div at bounding box center [873, 113] width 16 height 16
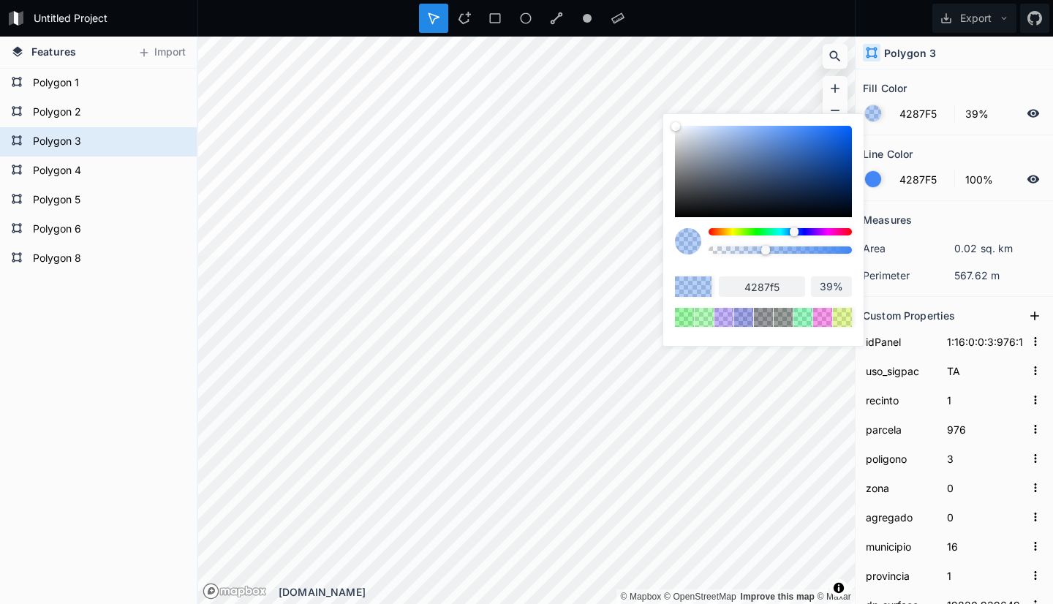
click at [758, 232] on div at bounding box center [779, 231] width 143 height 7
type input "42F548"
type input "42f548"
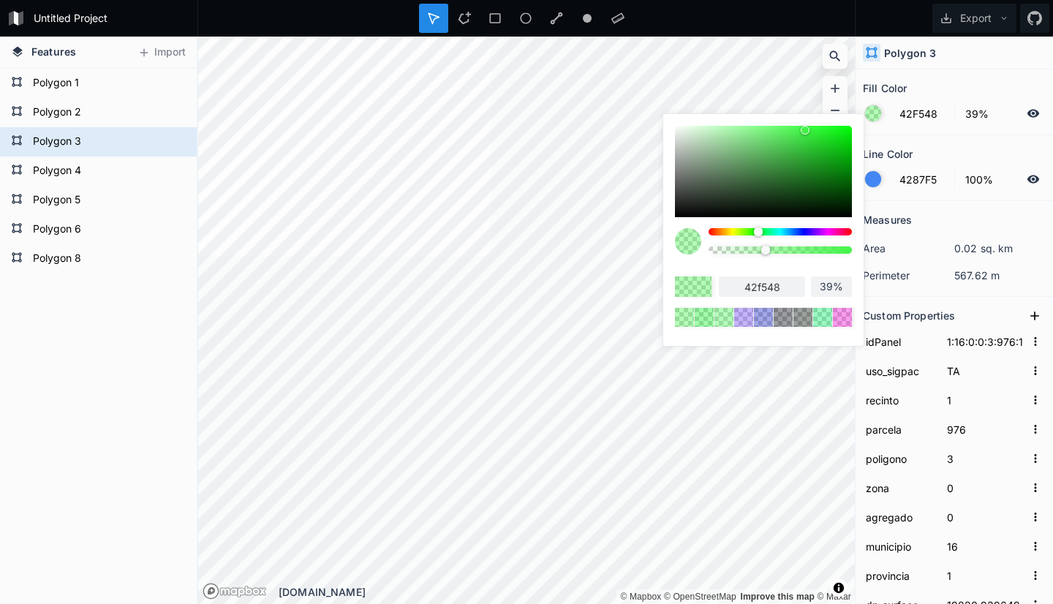
type input "41F047"
type input "41f047"
type input "3EF044"
type input "3ef044"
type input "3EED44"
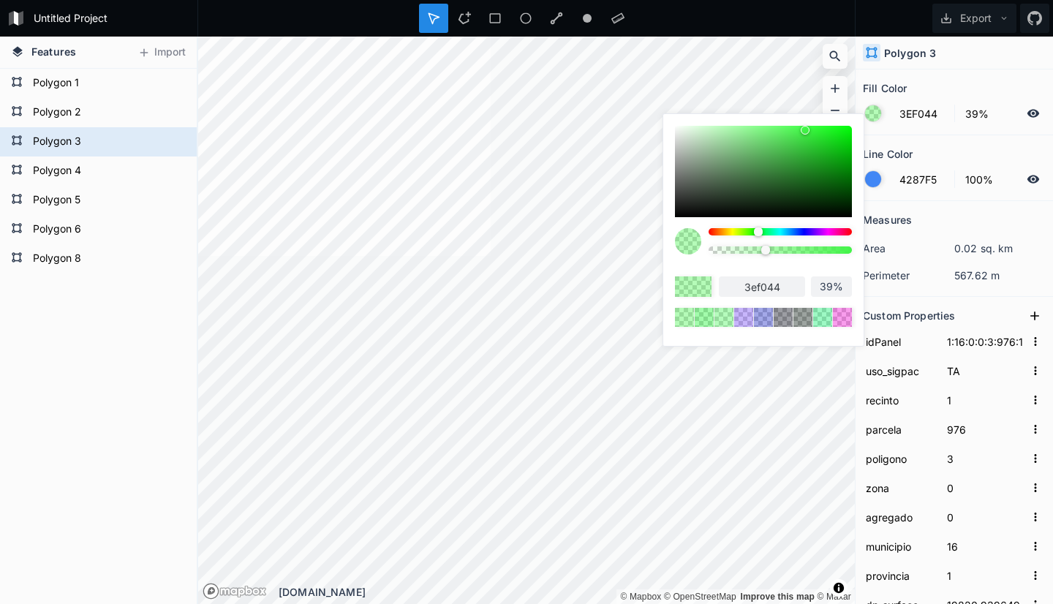
type input "3eed44"
type input "3BEB41"
type input "3beb41"
type input "38E83E"
type input "38e83e"
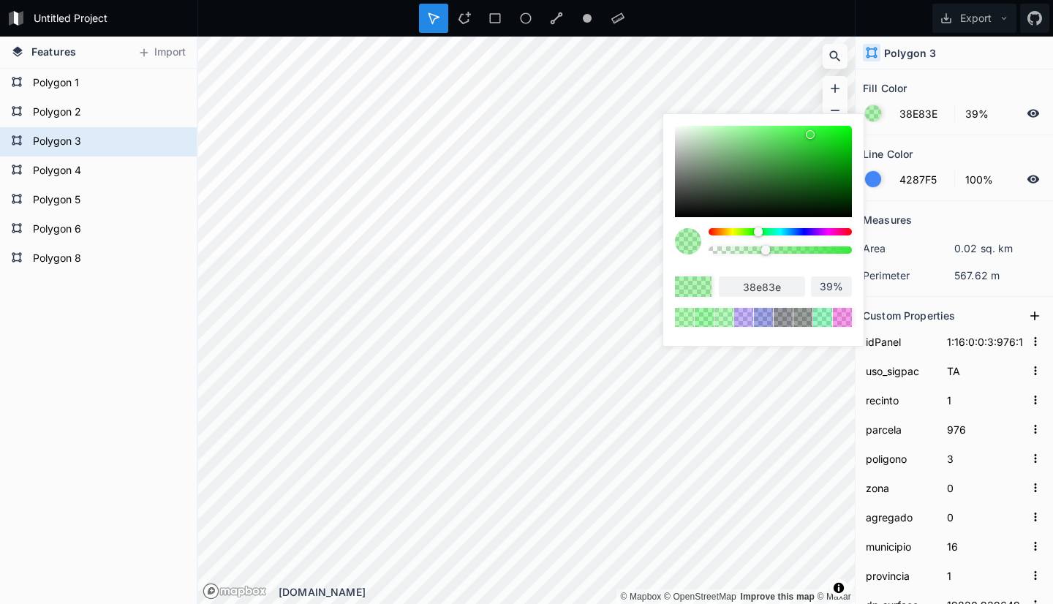
type input "31E837"
type input "31e837"
type input "2CE632"
type input "2ce632"
type input "24E32B"
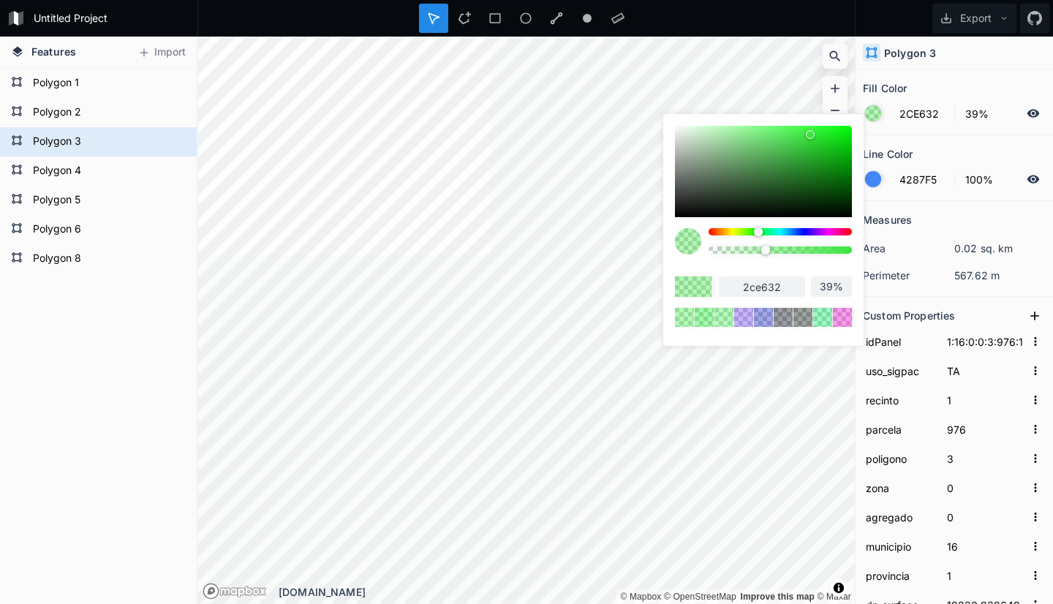
type input "24e32b"
type input "1FE026"
type input "1fe026"
type input "1BE022"
type input "1be022"
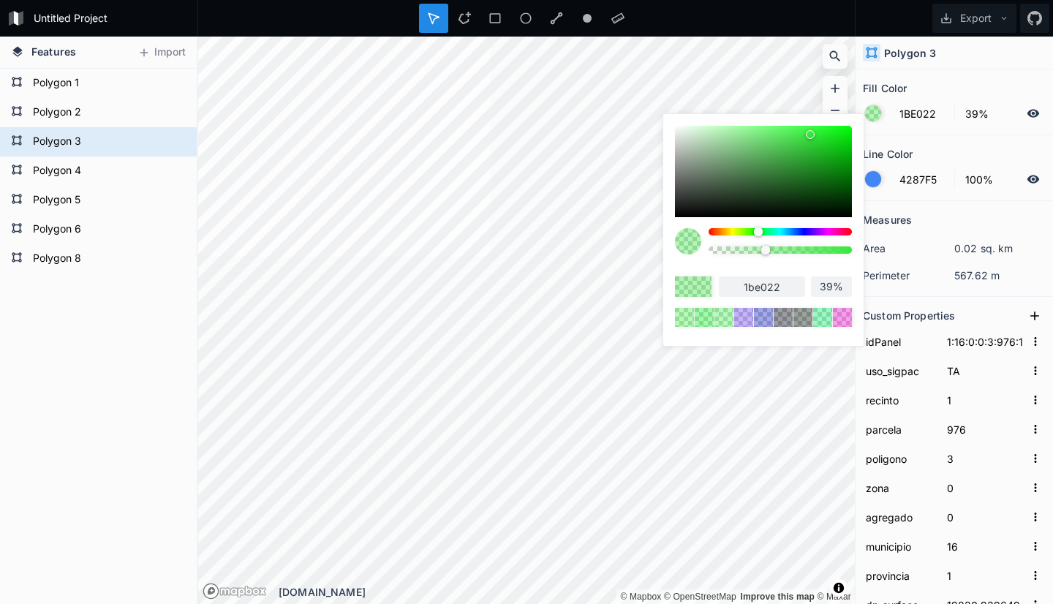
type input "19E01F"
type input "19e01f"
type input "18DE1F"
type input "18de1f"
type input "16DB1D"
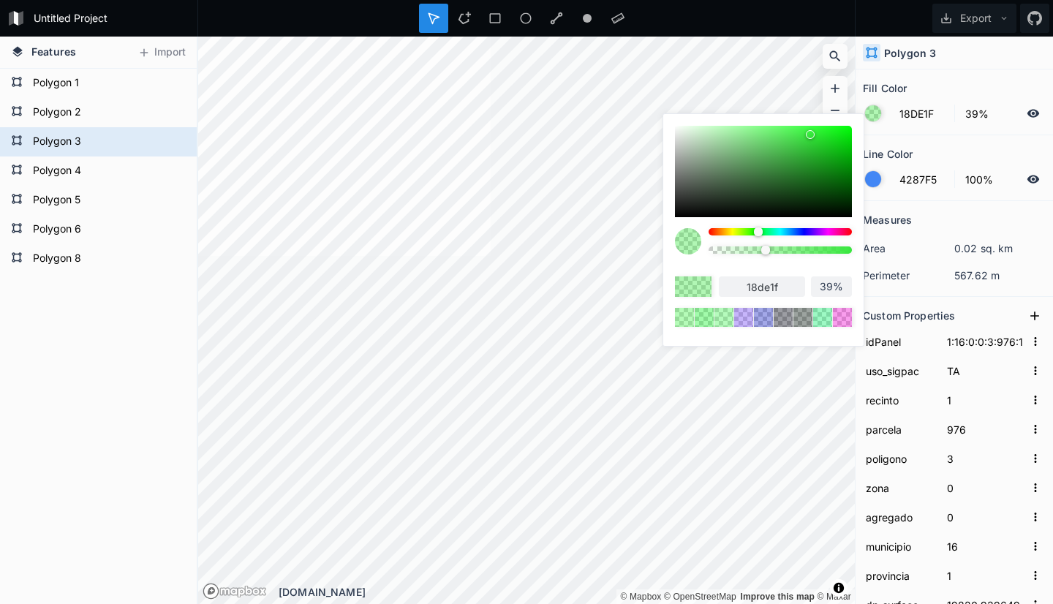
type input "16db1d"
type input "14D91A"
type input "14d91a"
type input "11D417"
type input "11d417"
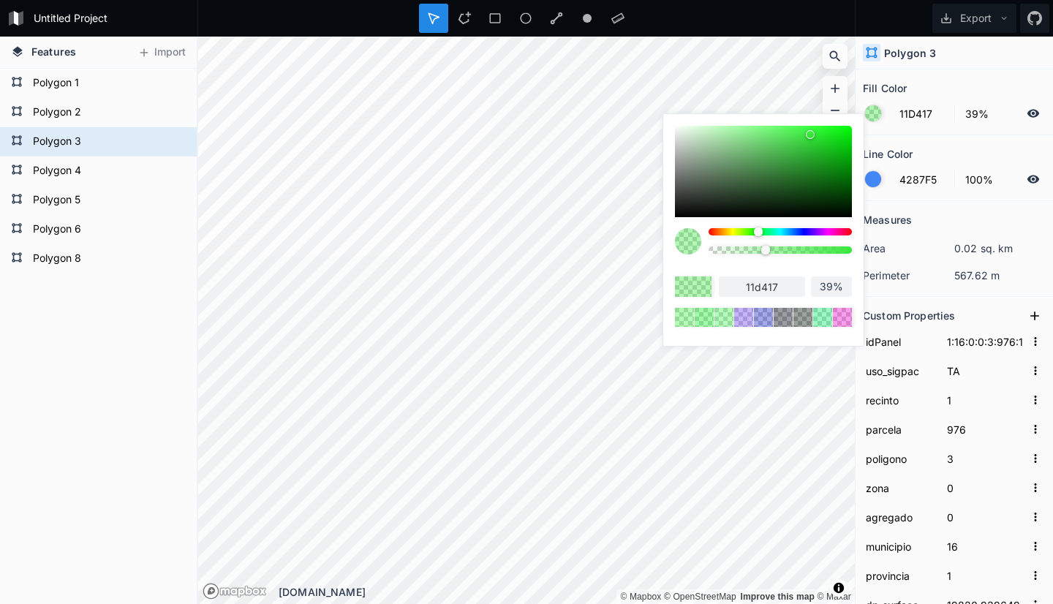
type input "0FD115"
type input "0fd115"
type input "0ECC15"
type input "0ecc15"
type input "0CC712"
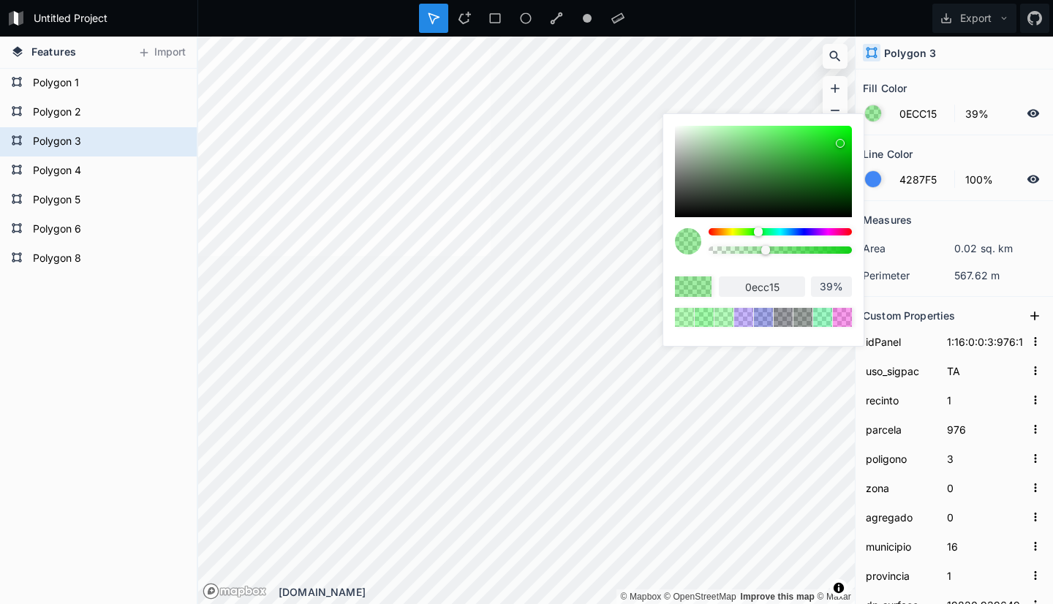
type input "0cc712"
type input "0CC412"
type input "0cc412"
type input "0BBF11"
type input "0bbf11"
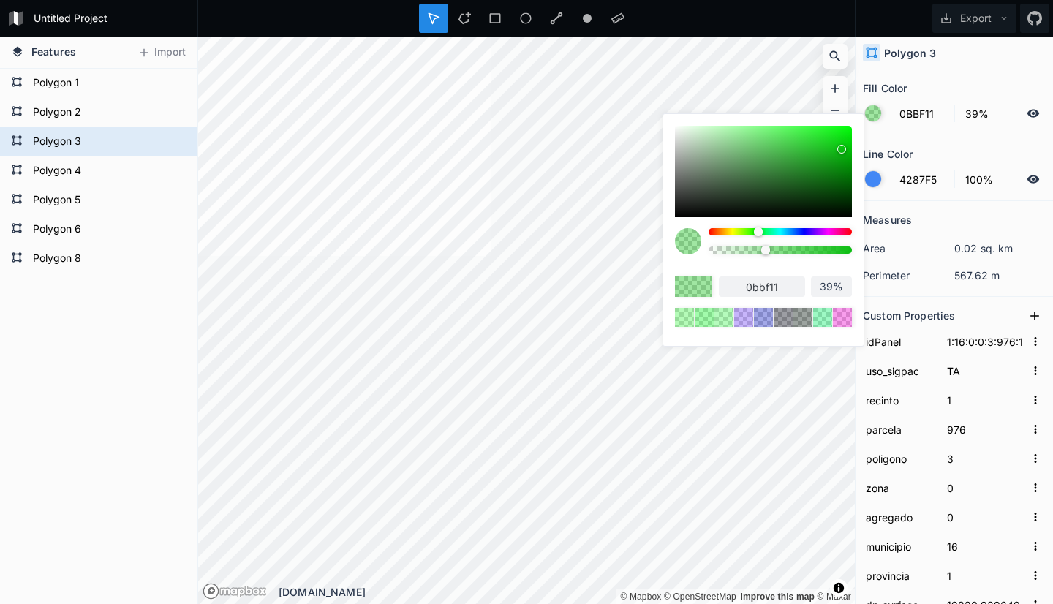
type input "09BD0F"
type input "09bd0f"
type input "08BD0E"
type input "08bd0e"
drag, startPoint x: 803, startPoint y: 130, endPoint x: 845, endPoint y: 150, distance: 46.1
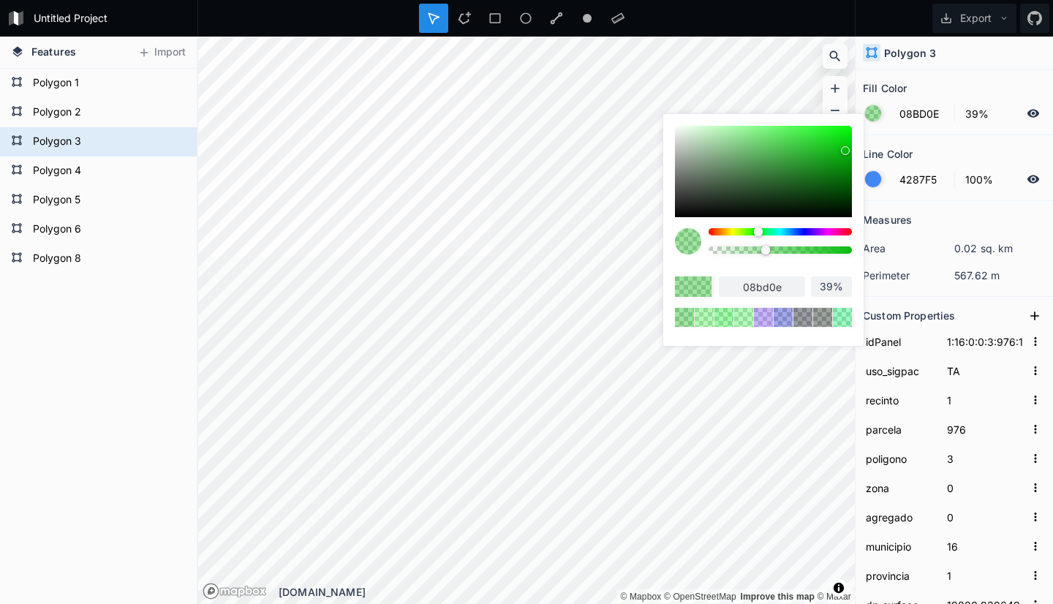
click at [845, 150] on div at bounding box center [845, 150] width 9 height 9
click at [935, 213] on div "Measures" at bounding box center [954, 219] width 183 height 23
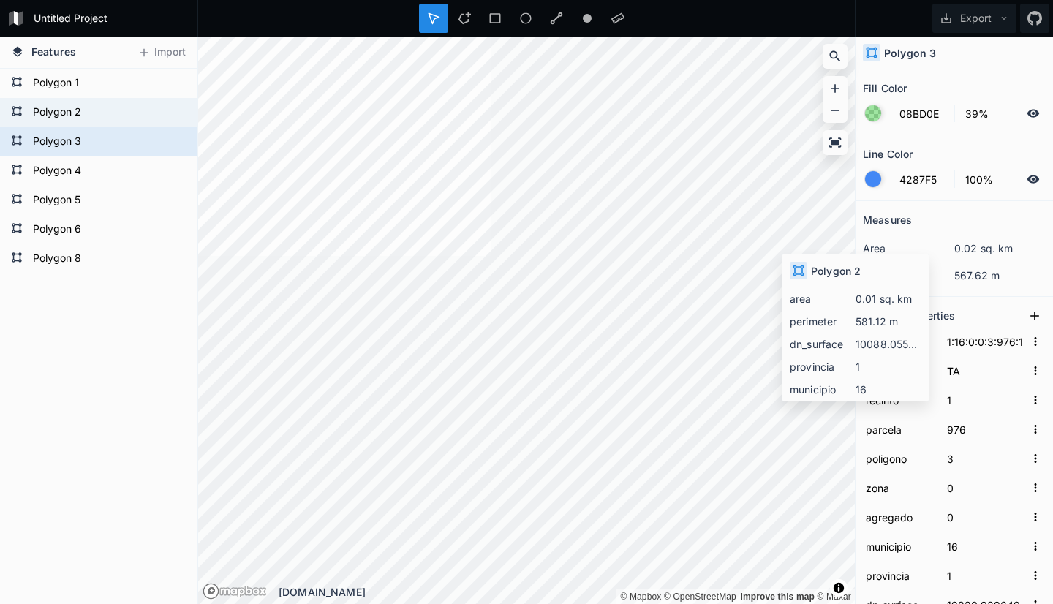
type input "11F528"
type input "1:16:0:0:3:977:1"
type input "977"
type input "10088.0557645169"
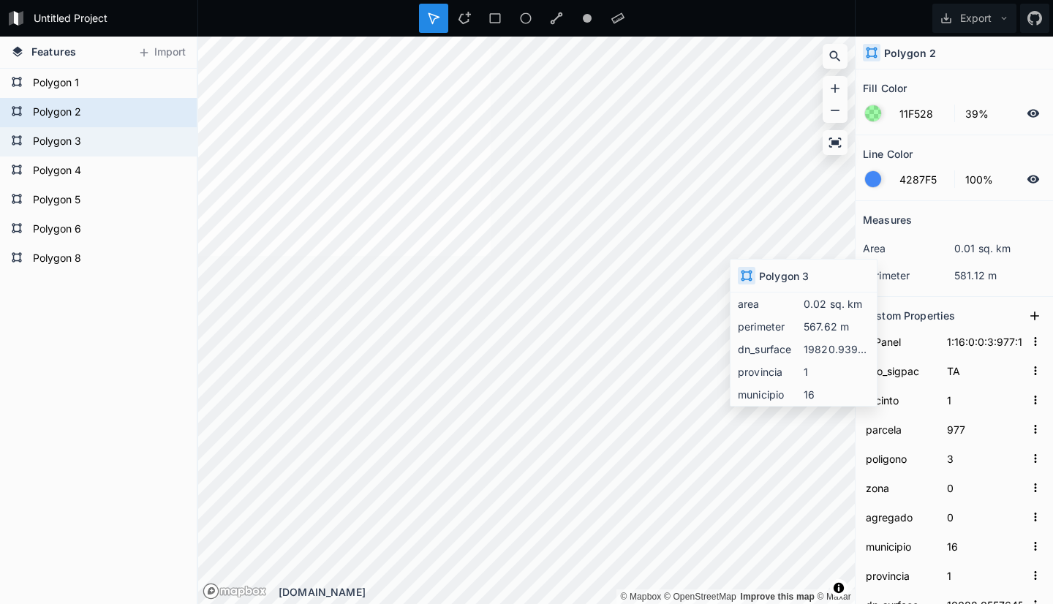
type input "08BD0E"
type input "1:16:0:0:3:976:1"
type input "976"
type input "19820.939649481"
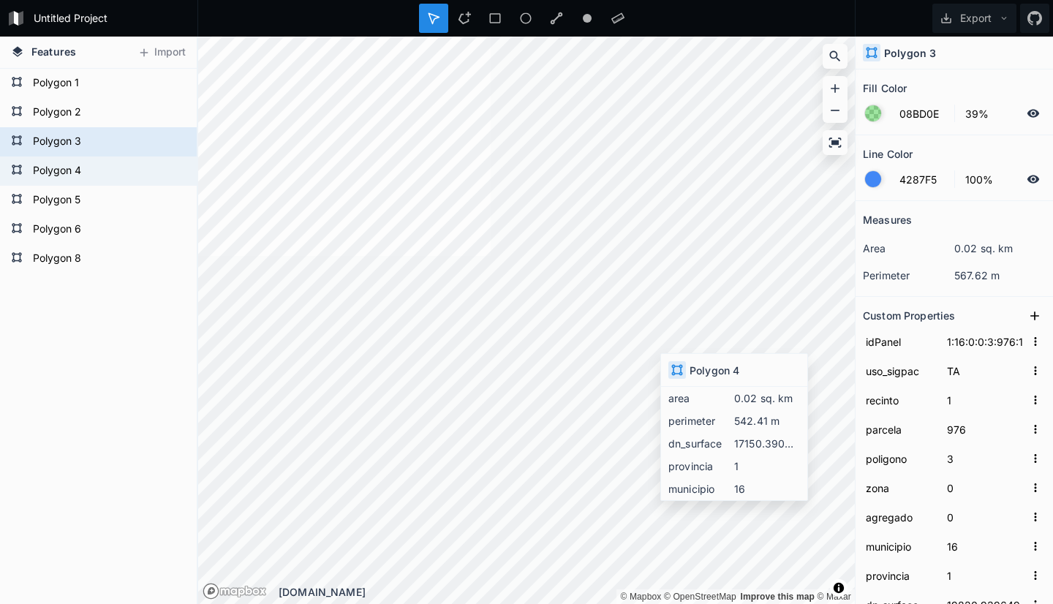
type input "4287F5"
type input "1:16:0:0:3:975:1"
type input "975"
type input "17150.3904292206"
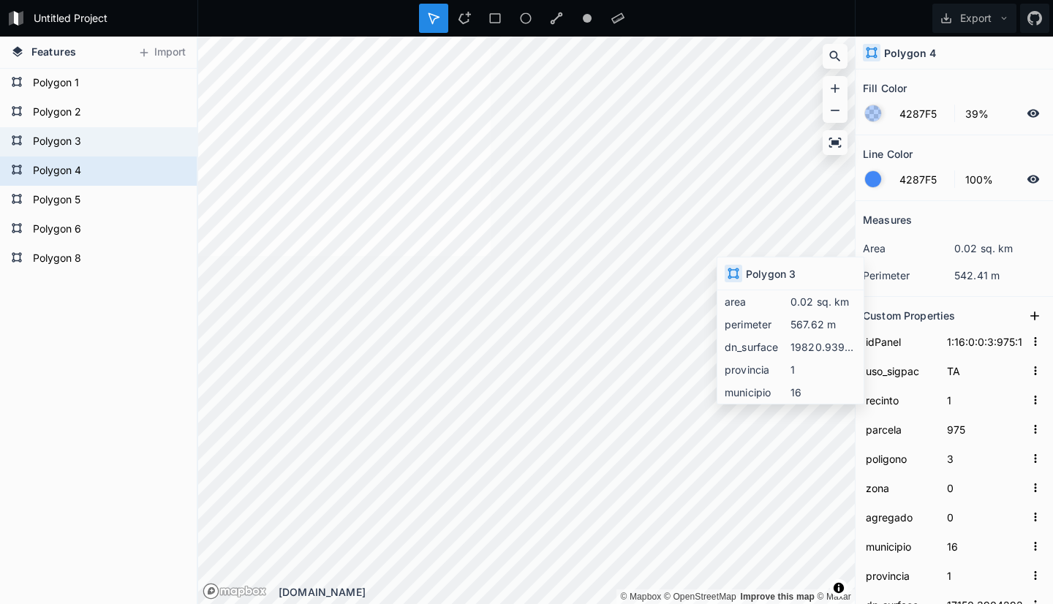
type input "08BD0E"
type input "1:16:0:0:3:976:1"
type input "976"
type input "19820.939649481"
